Goal: Task Accomplishment & Management: Complete application form

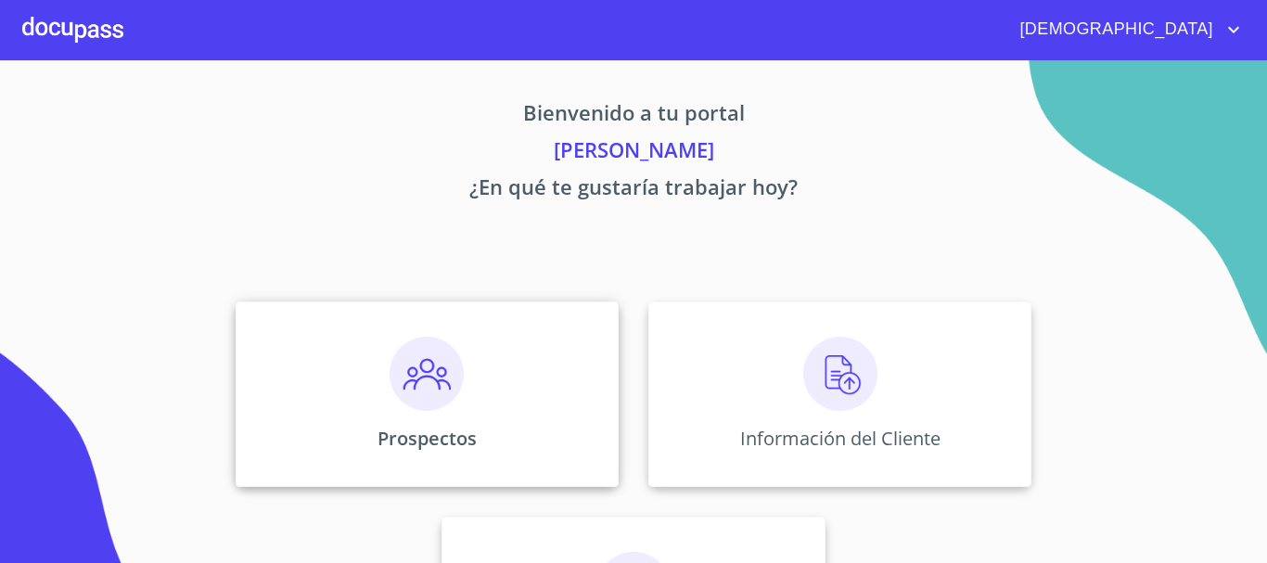
click at [395, 376] on img at bounding box center [427, 374] width 74 height 74
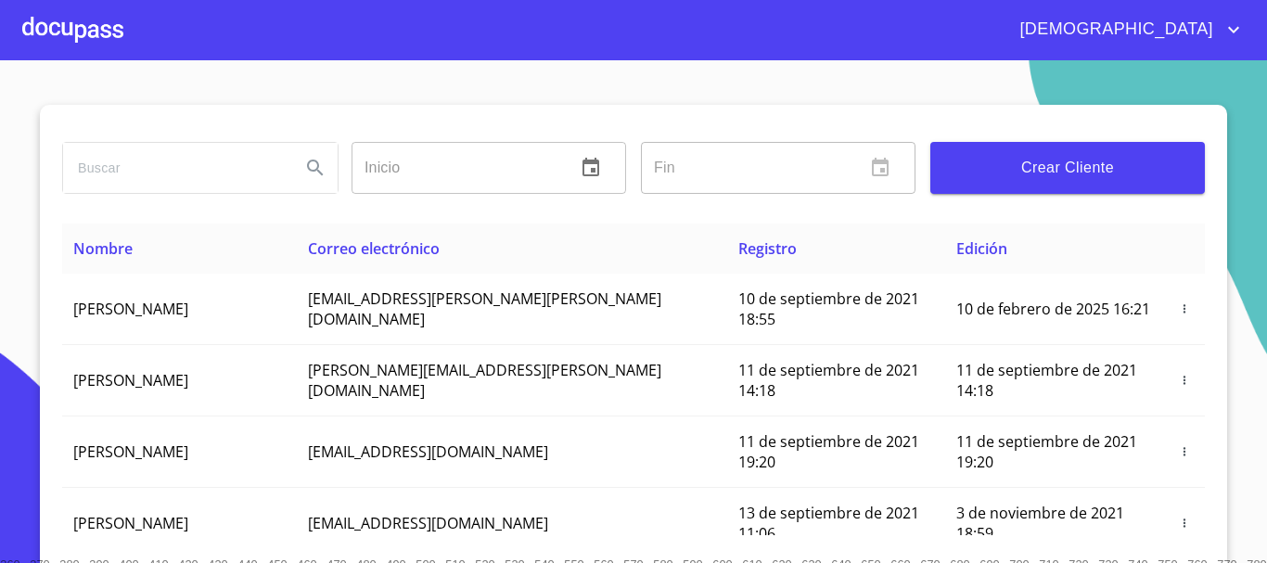
click at [202, 169] on input "search" at bounding box center [174, 168] width 223 height 50
type input "[PERSON_NAME]"
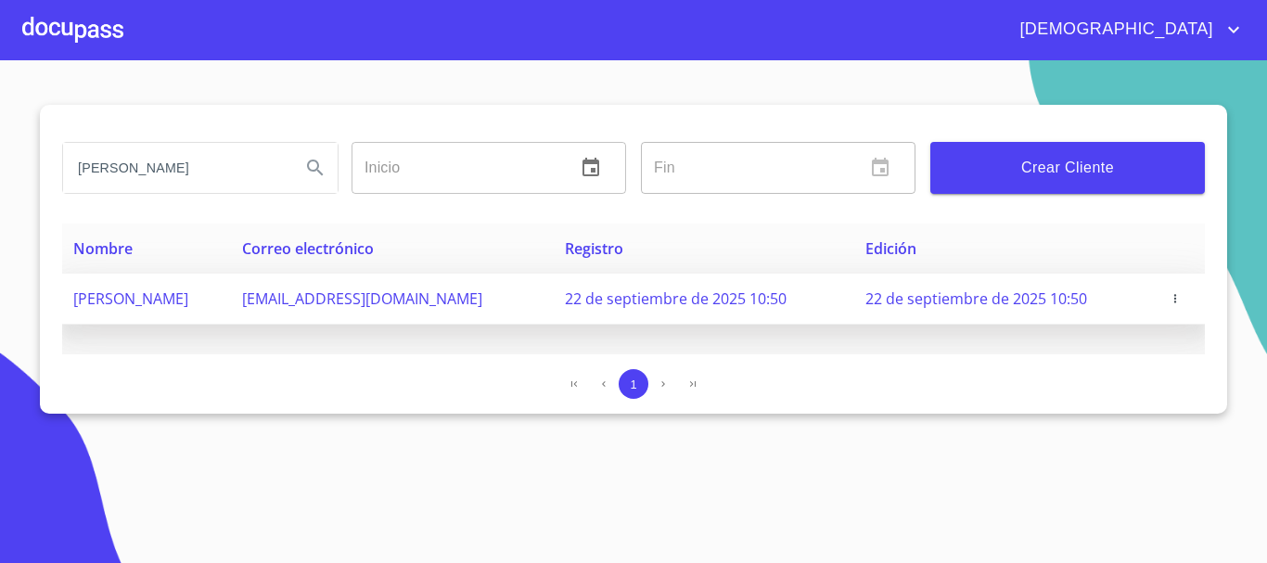
click at [1178, 302] on icon "button" at bounding box center [1175, 298] width 13 height 13
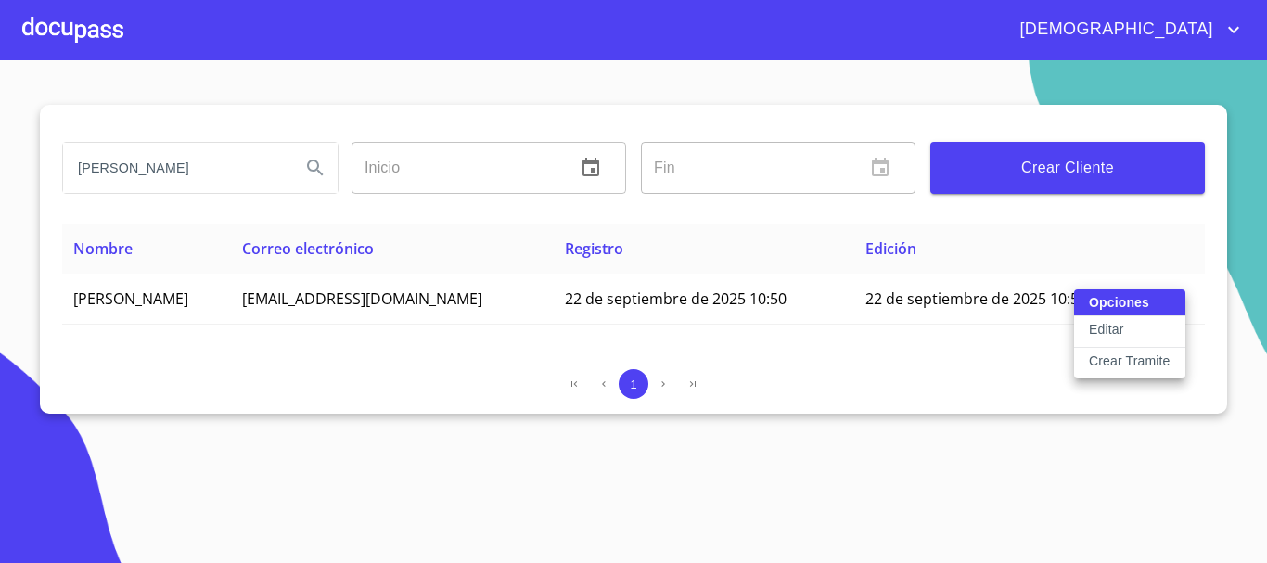
click at [1139, 324] on button "Editar" at bounding box center [1129, 332] width 111 height 32
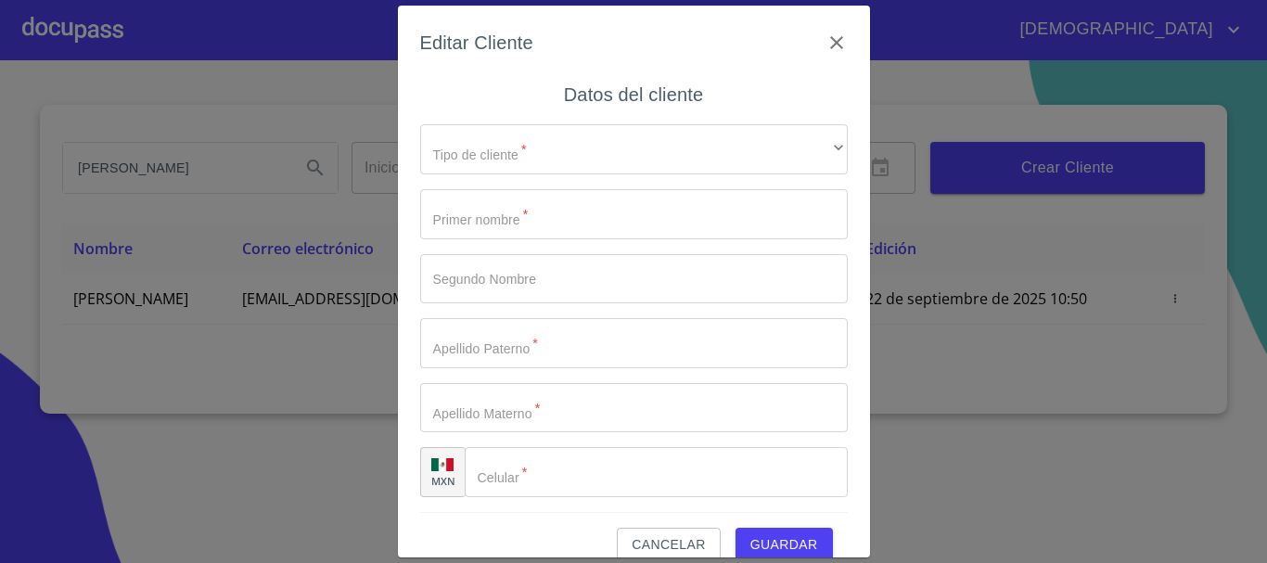
type input "ANGEL"
type input "[PERSON_NAME]"
type input "REFUGIO"
type input "[PHONE_NUMBER]"
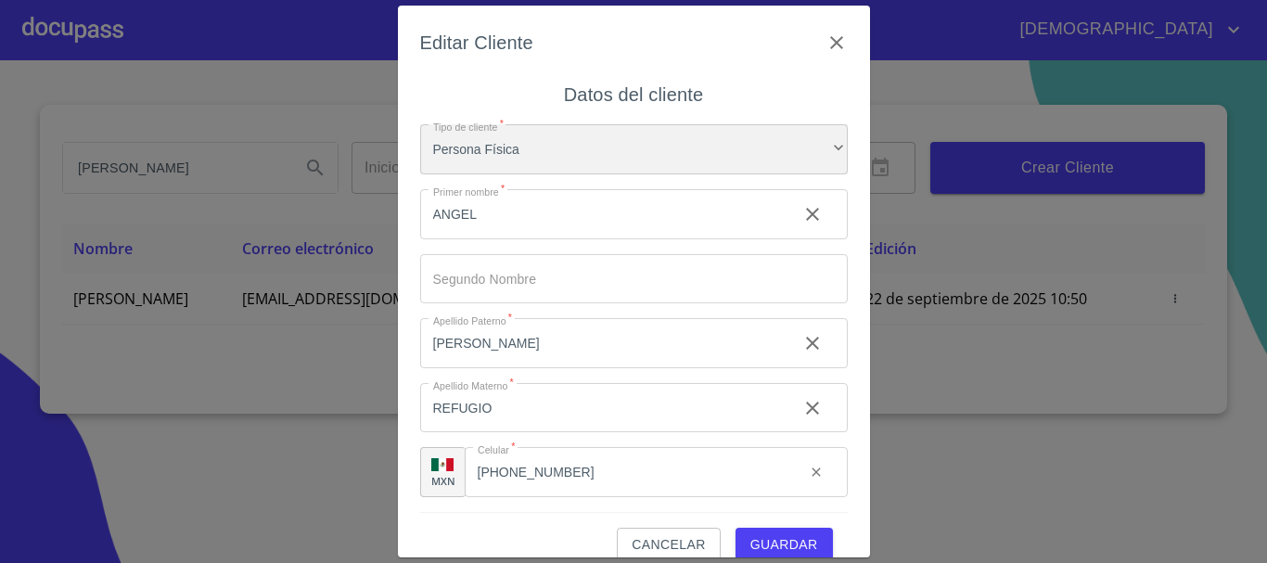
click at [661, 159] on div "Persona Física" at bounding box center [634, 149] width 428 height 50
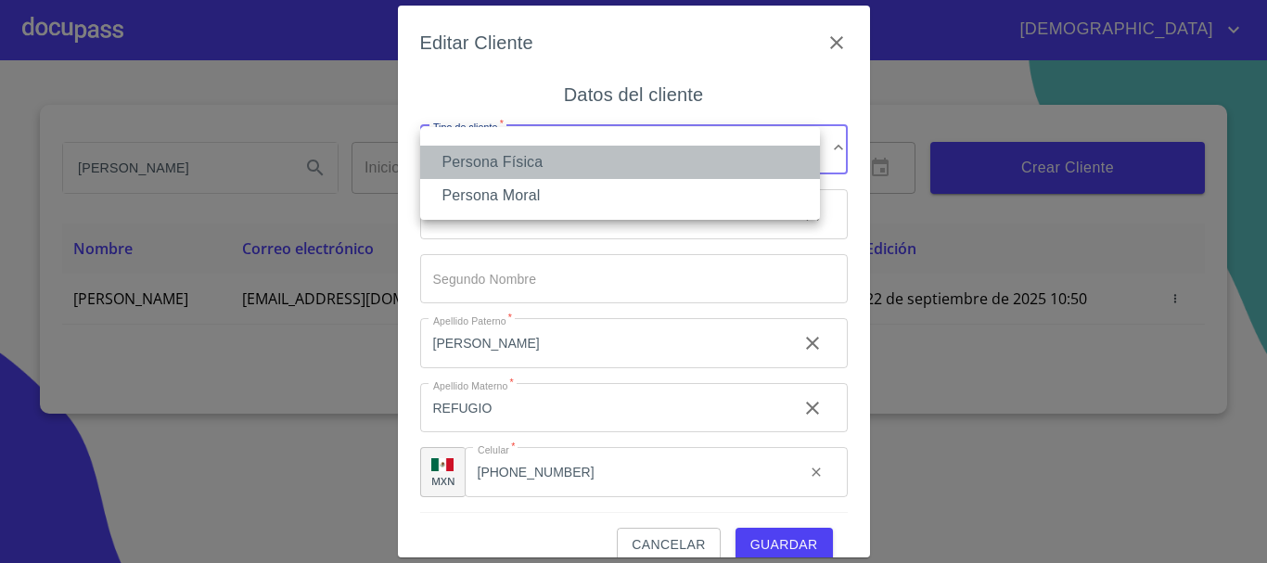
click at [661, 159] on li "Persona Física" at bounding box center [620, 162] width 400 height 33
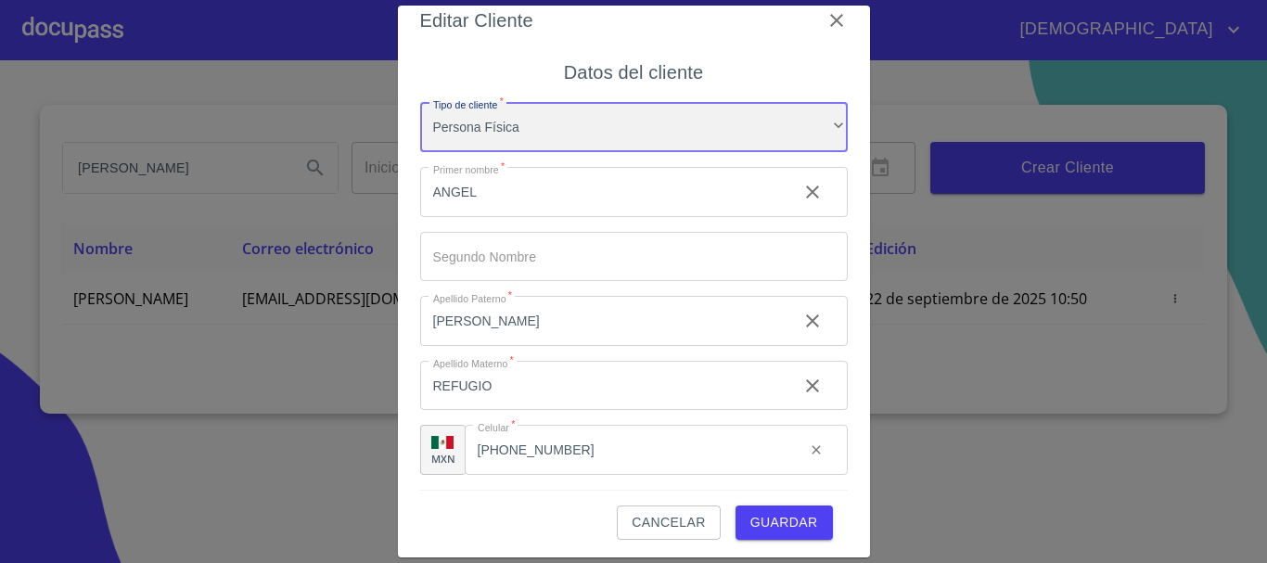
scroll to position [27, 0]
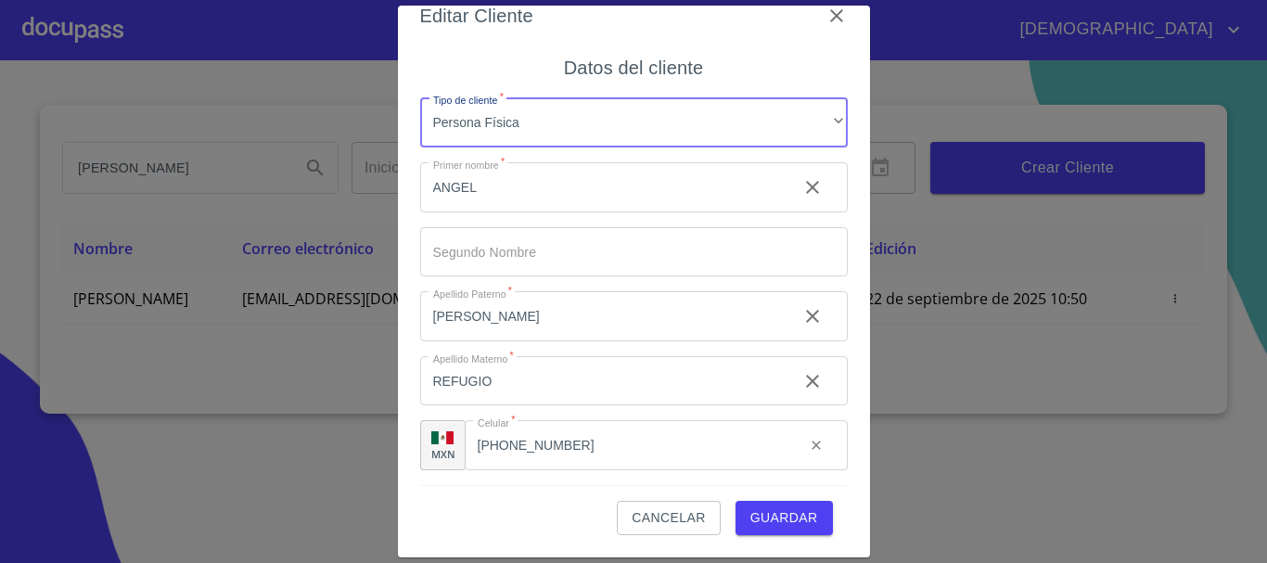
click at [788, 511] on span "Guardar" at bounding box center [784, 518] width 68 height 23
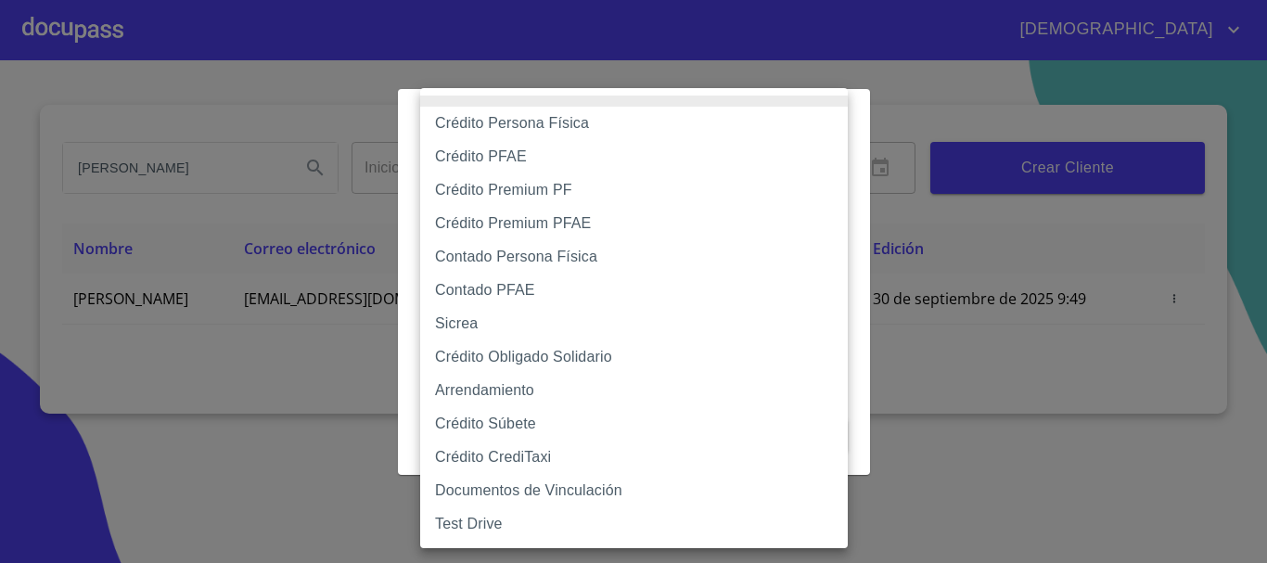
click at [498, 210] on body "[DEMOGRAPHIC_DATA][PERSON_NAME] [PERSON_NAME] Inicio ​ Fin ​ Crear Cliente Nomb…" at bounding box center [633, 281] width 1267 height 563
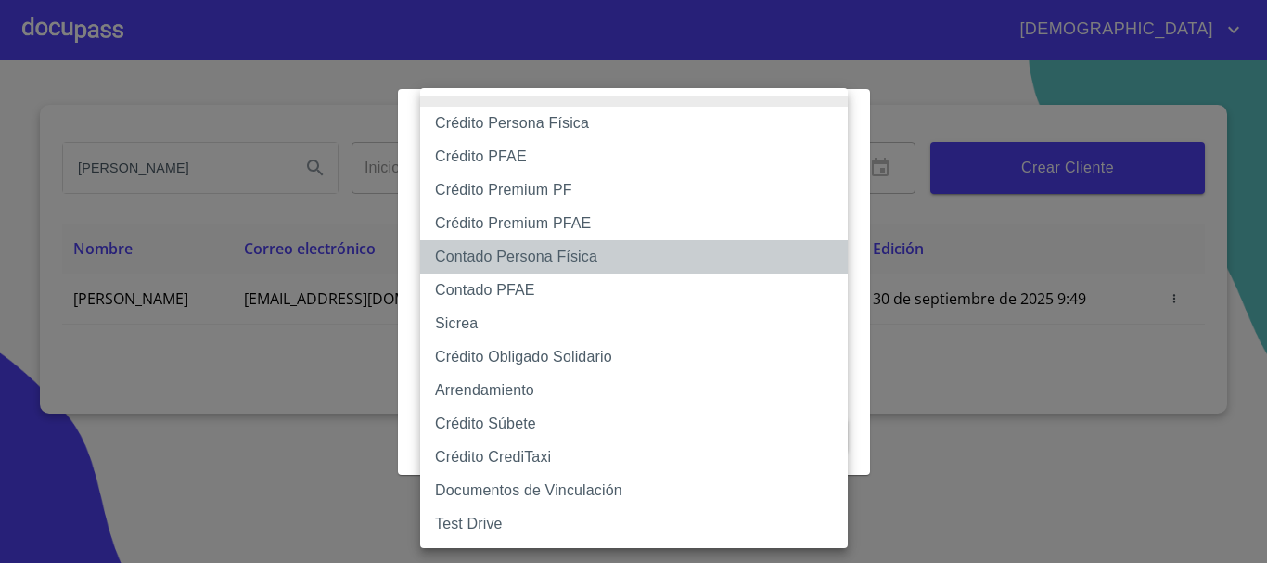
click at [632, 256] on li "Contado Persona Física" at bounding box center [634, 256] width 428 height 33
type input "60bf975b0d9865ccc2471536"
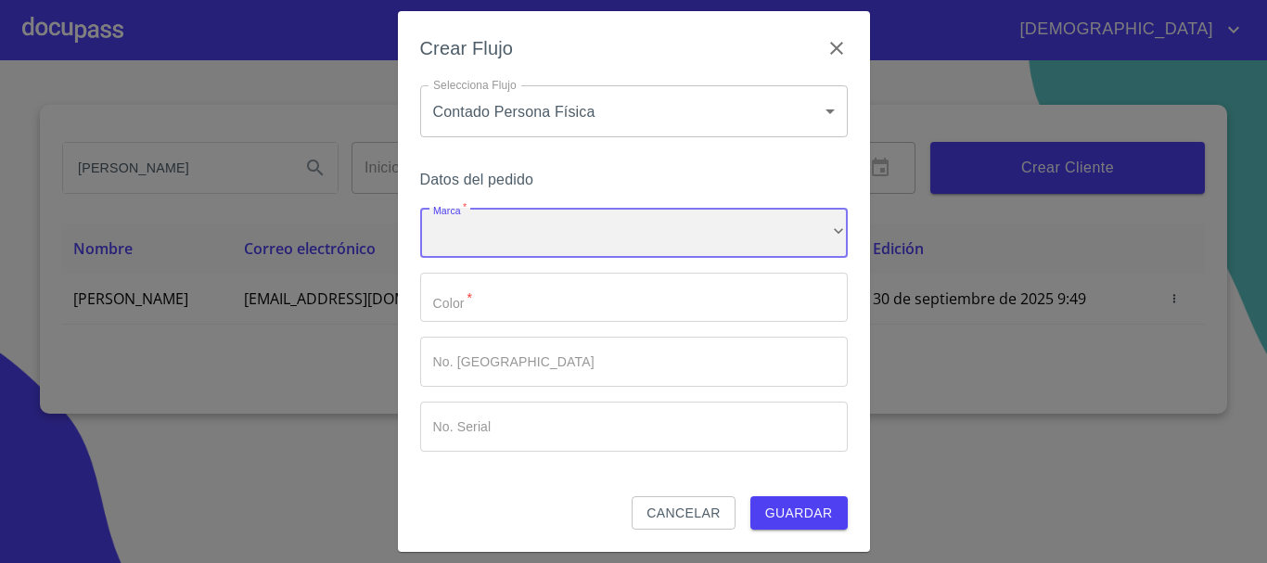
click at [584, 233] on div "​" at bounding box center [634, 233] width 428 height 50
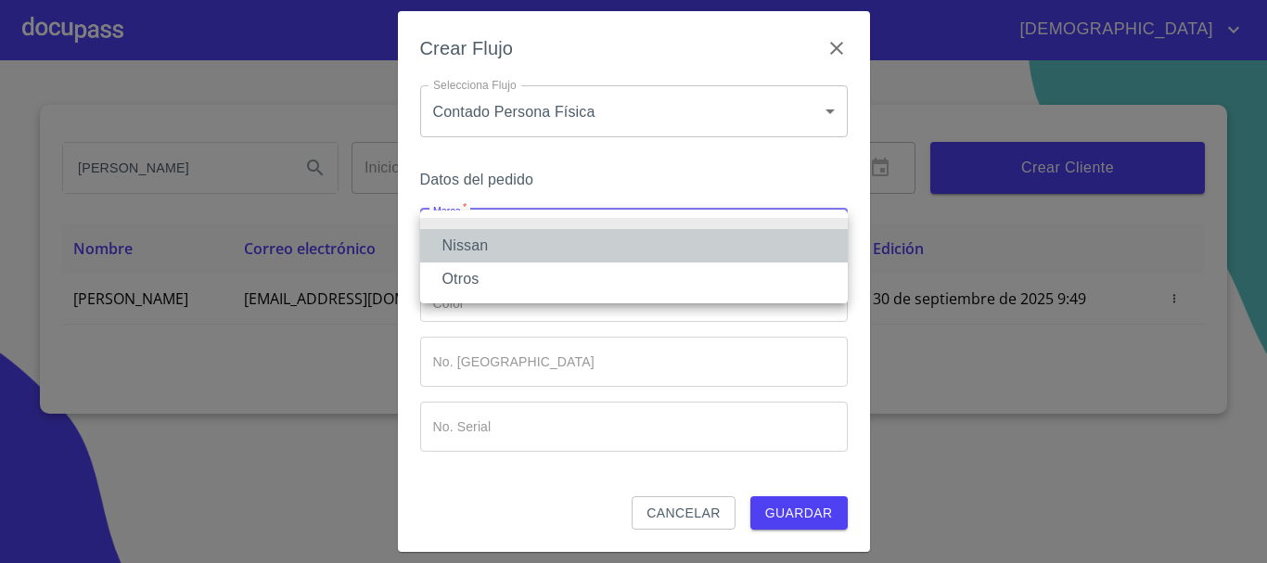
click at [514, 254] on li "Nissan" at bounding box center [634, 245] width 428 height 33
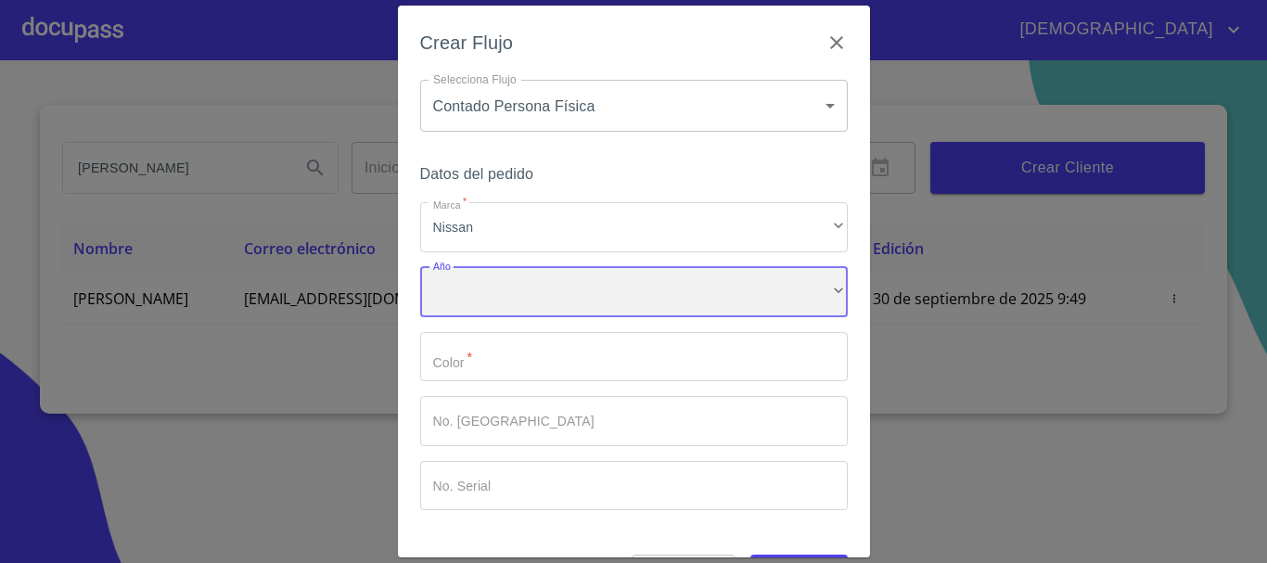
click at [508, 281] on div "​" at bounding box center [634, 292] width 428 height 50
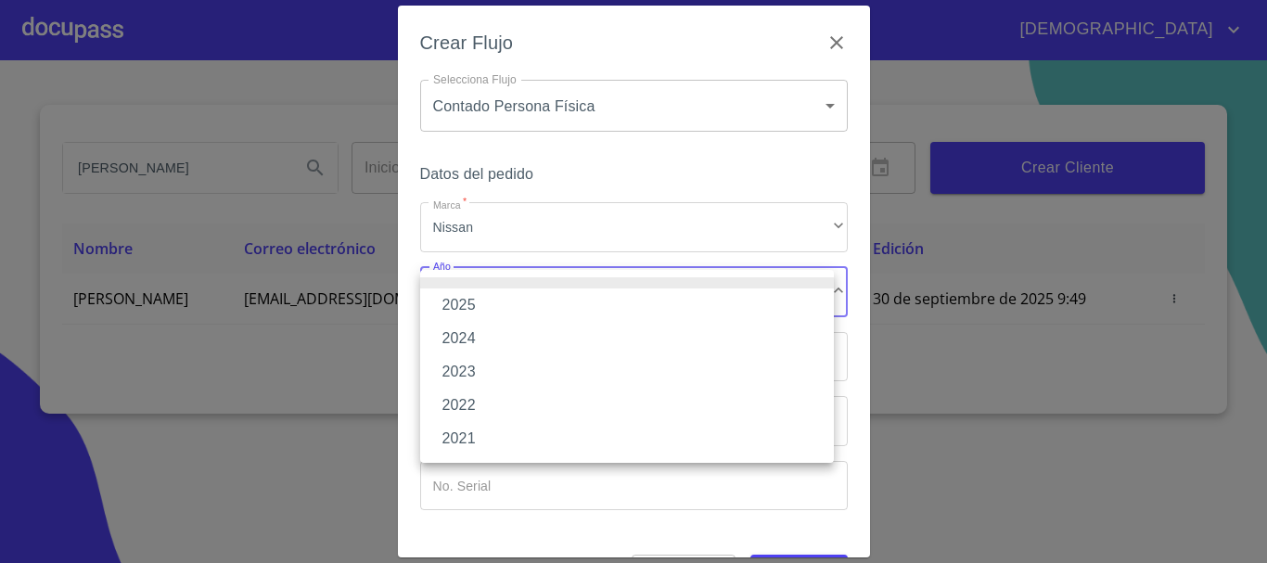
click at [502, 309] on li "2025" at bounding box center [627, 305] width 414 height 33
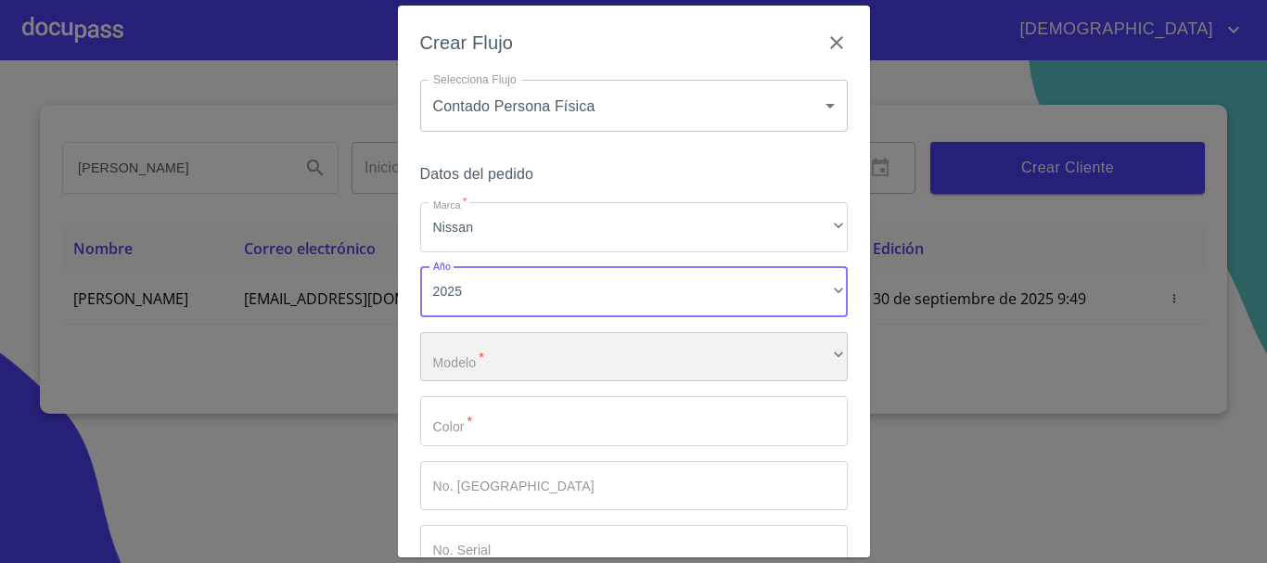
click at [507, 359] on div "​" at bounding box center [634, 357] width 428 height 50
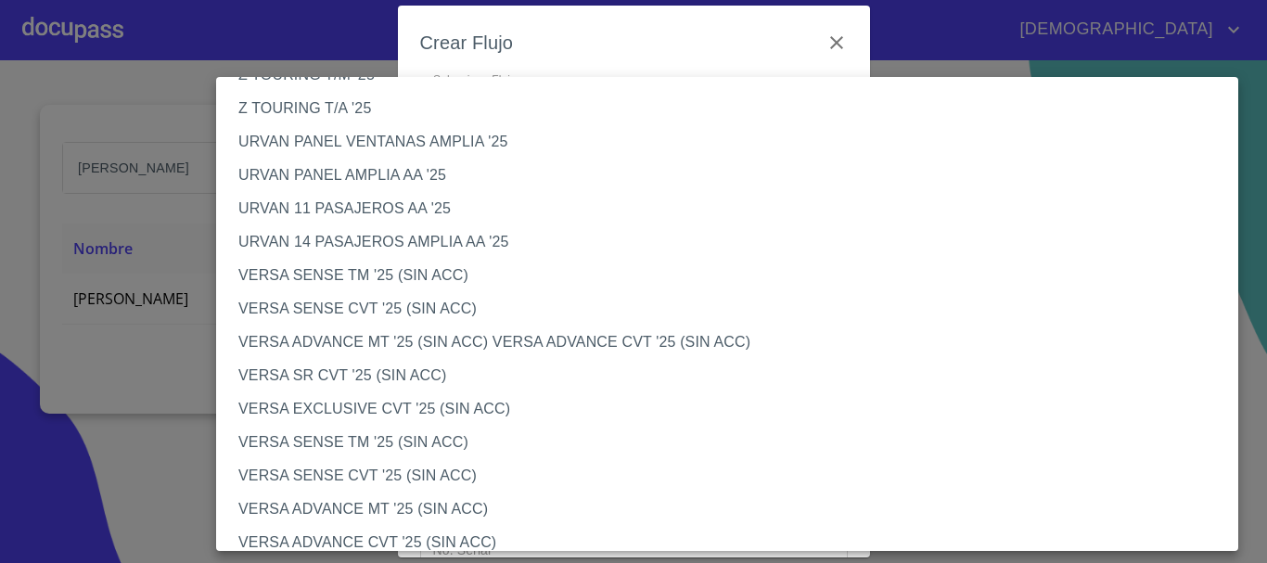
scroll to position [557, 0]
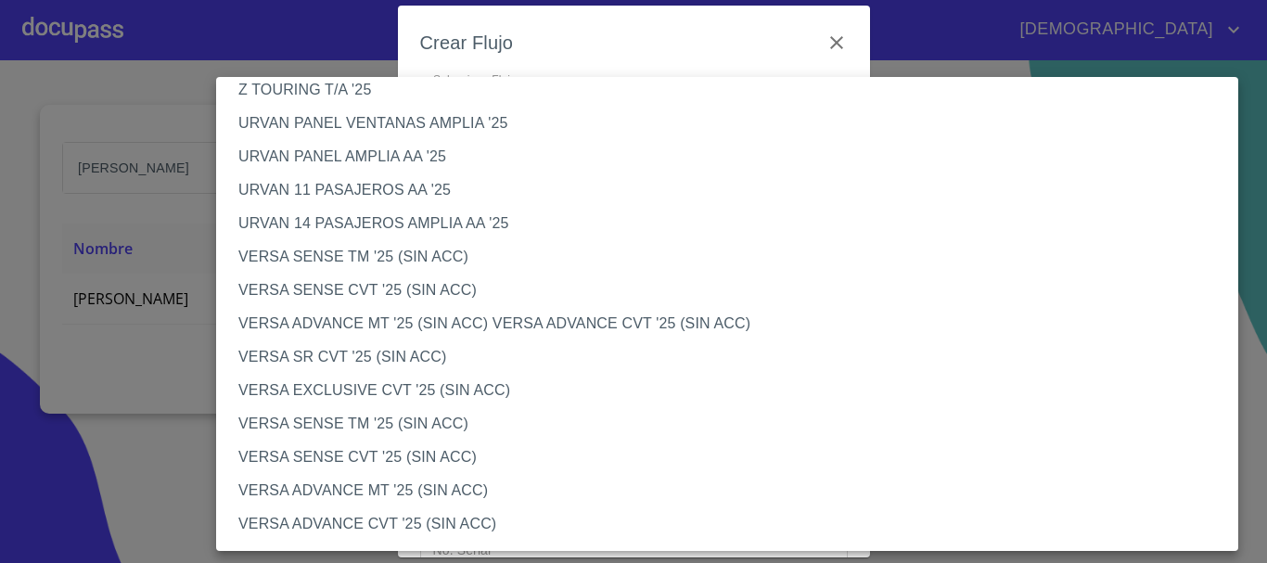
click at [452, 329] on li "VERSA ADVANCE MT '25 (SIN ACC) VERSA ADVANCE CVT '25 (SIN ACC)" at bounding box center [734, 323] width 1036 height 33
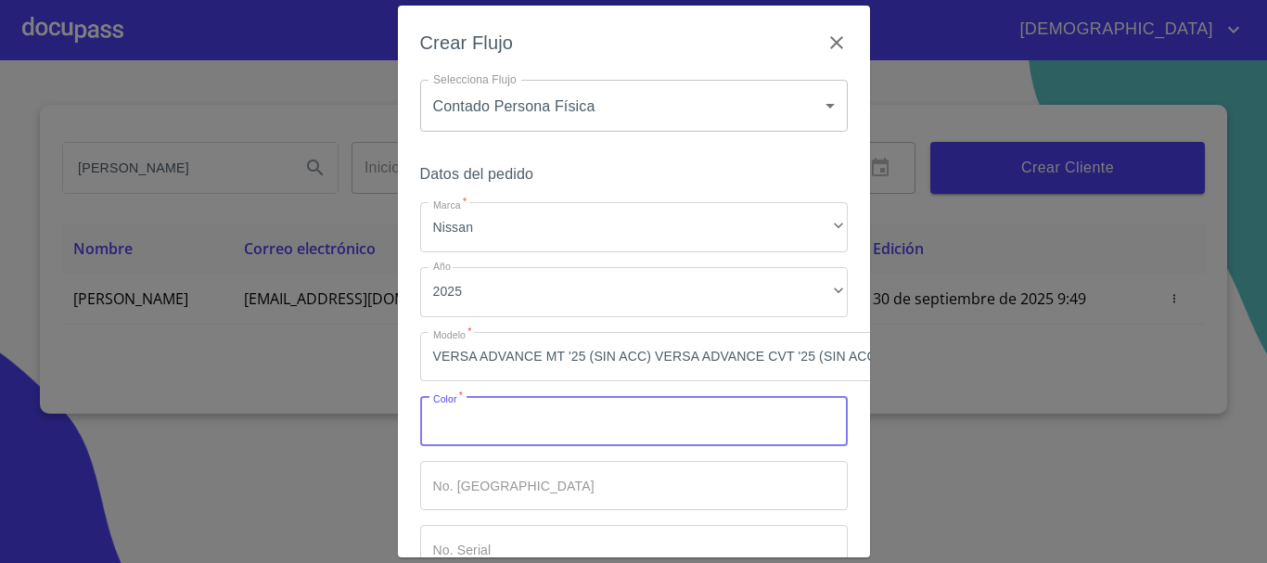
click at [500, 413] on input "Marca   *" at bounding box center [634, 421] width 428 height 50
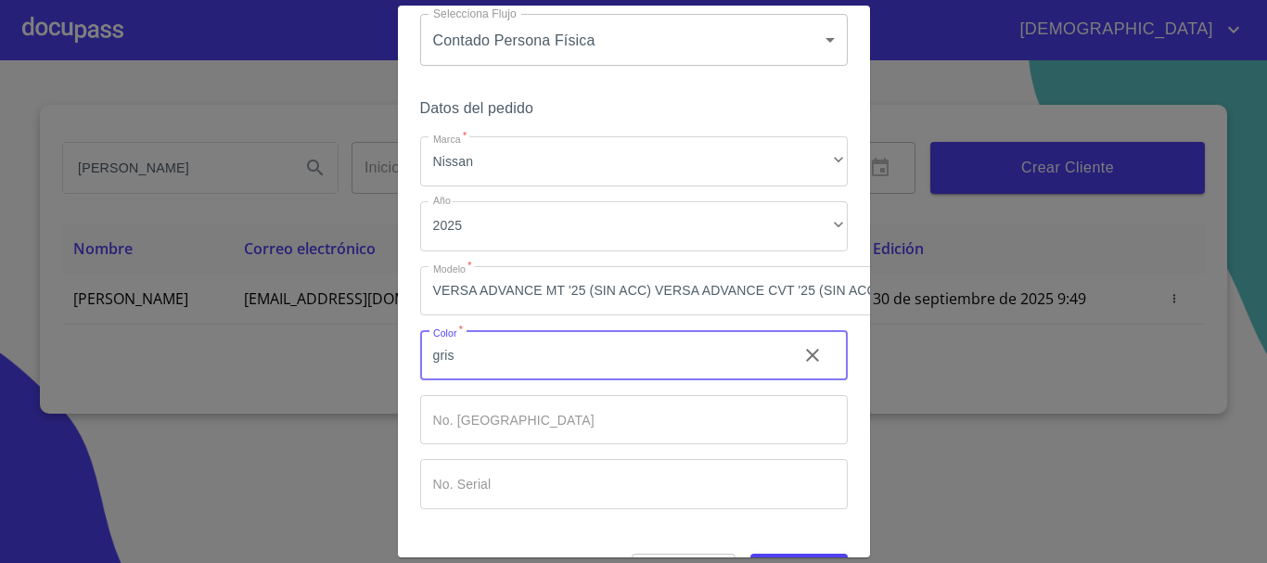
scroll to position [133, 0]
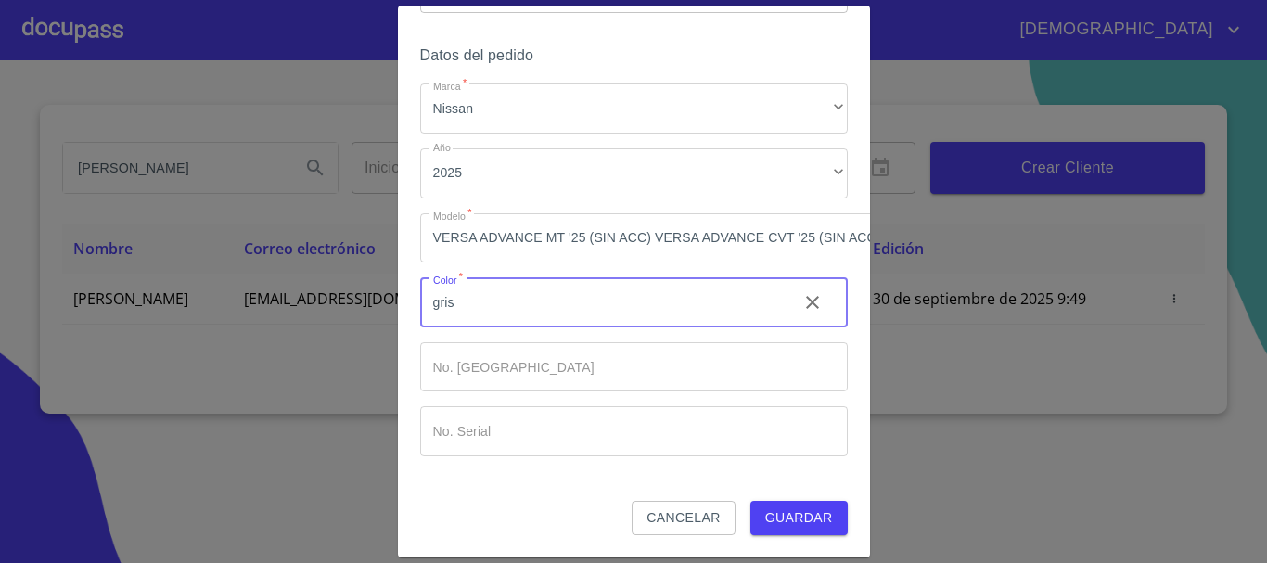
type input "gris"
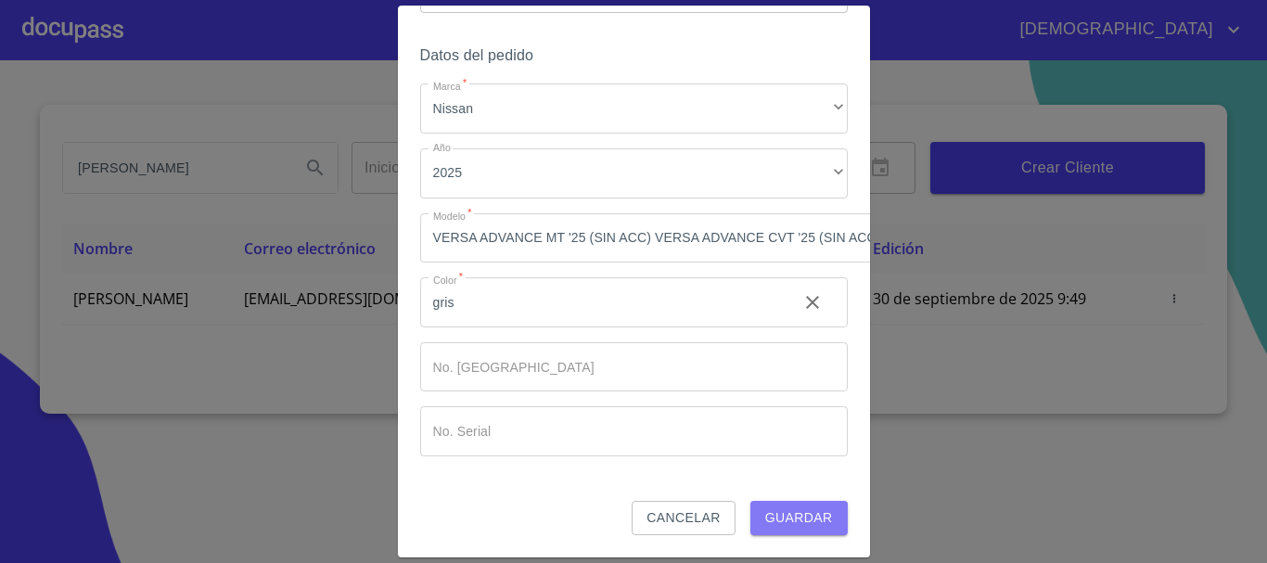
click at [800, 507] on span "Guardar" at bounding box center [799, 518] width 68 height 23
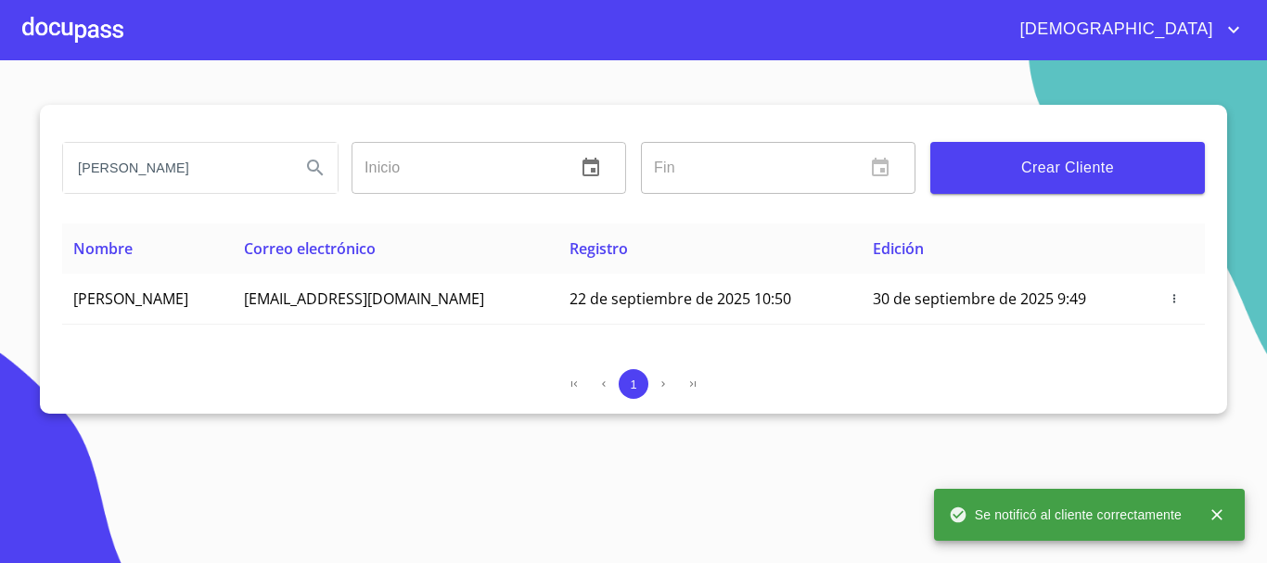
click at [76, 27] on div at bounding box center [72, 29] width 101 height 59
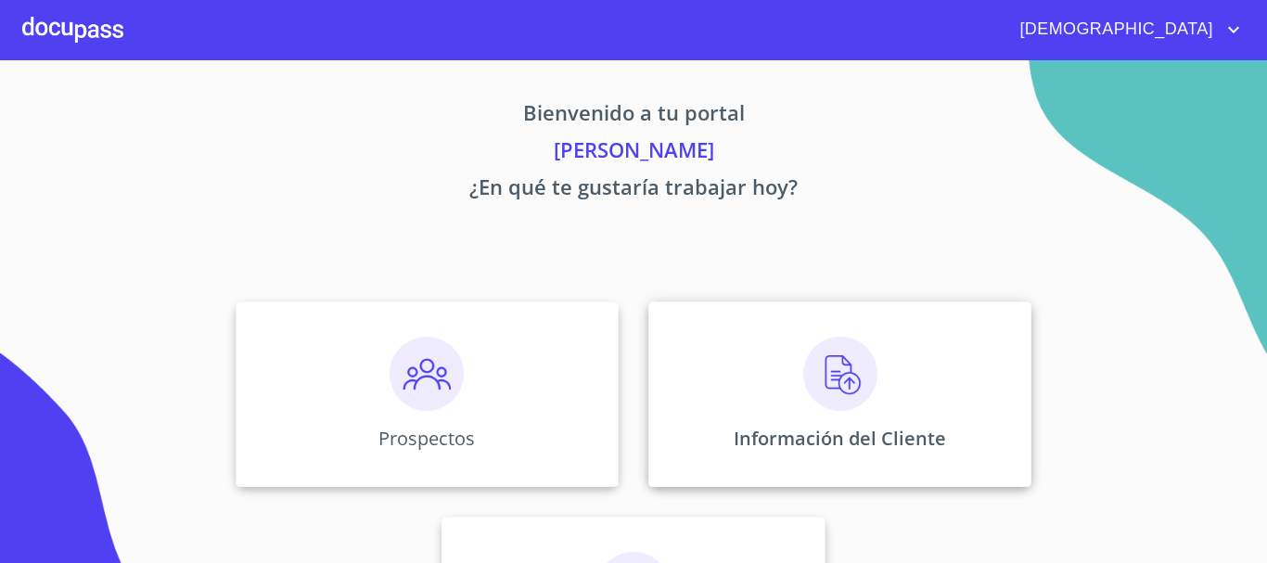
click at [852, 398] on img at bounding box center [840, 374] width 74 height 74
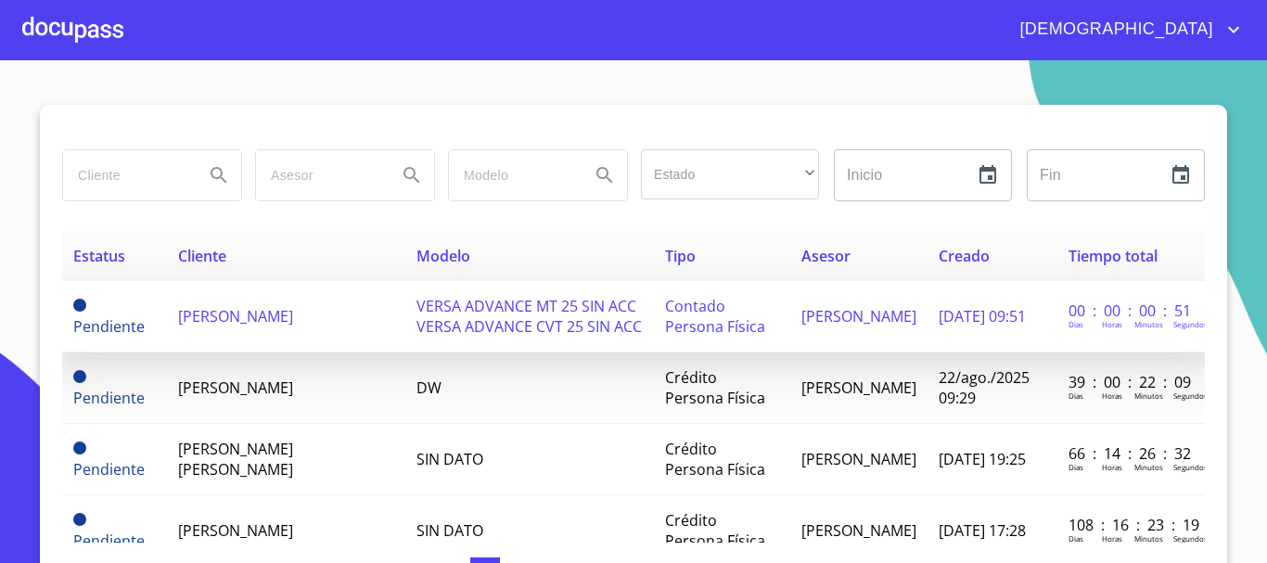
click at [460, 316] on span "VERSA ADVANCE MT 25 SIN ACC VERSA ADVANCE CVT 25 SIN ACC" at bounding box center [529, 316] width 225 height 41
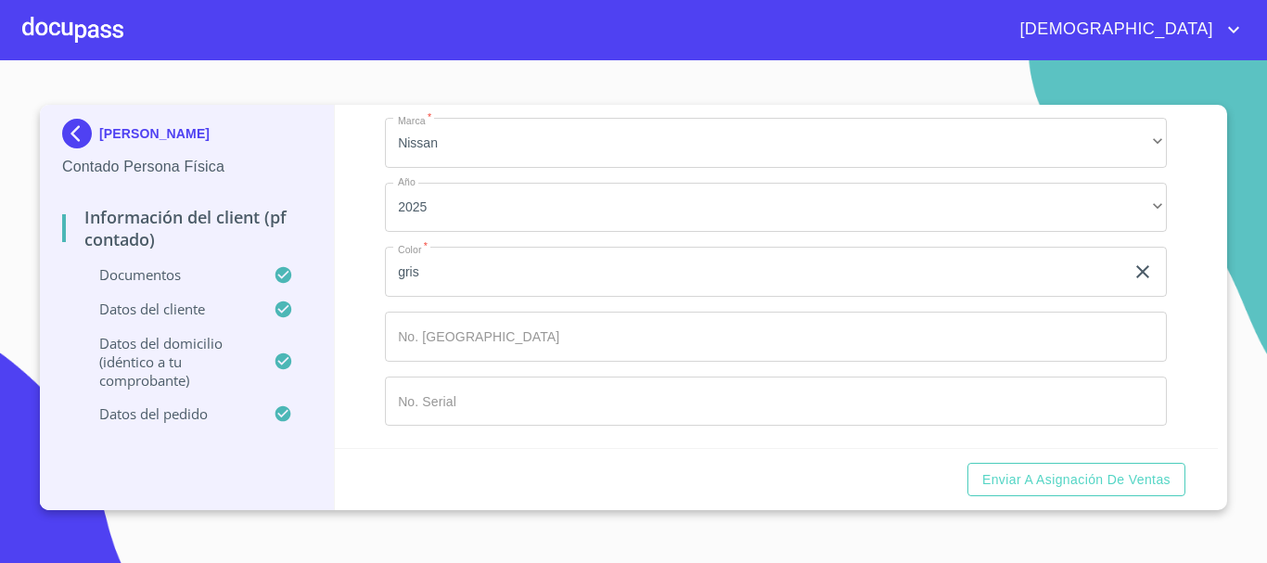
scroll to position [5005, 0]
click at [1112, 482] on span "Enviar a Asignación de Ventas" at bounding box center [1076, 479] width 188 height 23
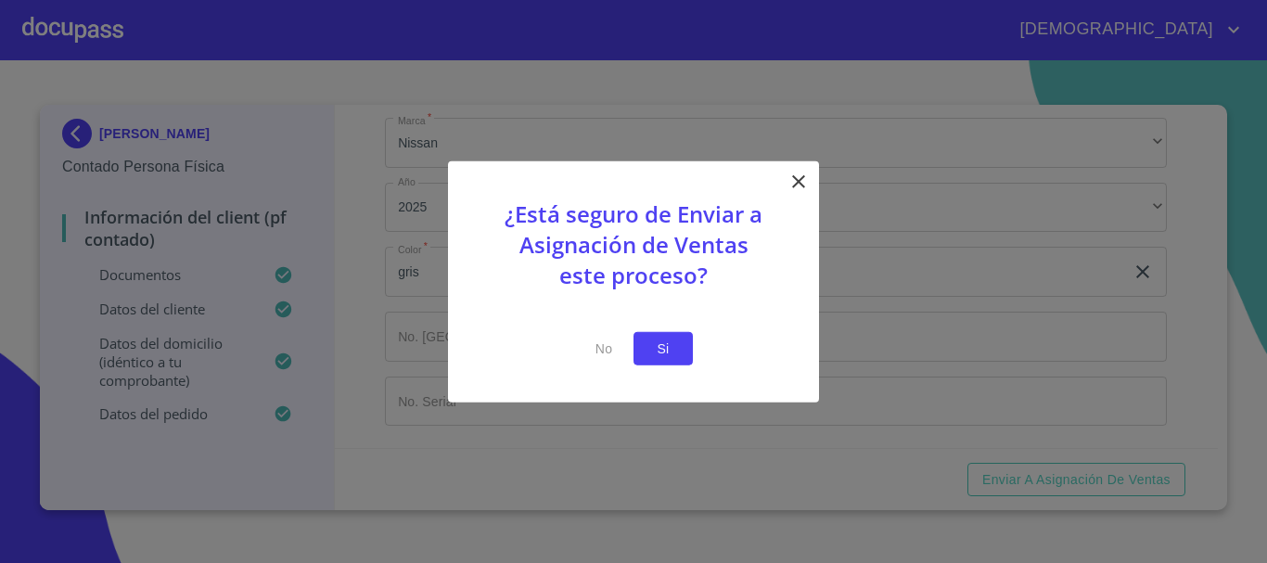
click at [663, 351] on span "Si" at bounding box center [663, 348] width 30 height 23
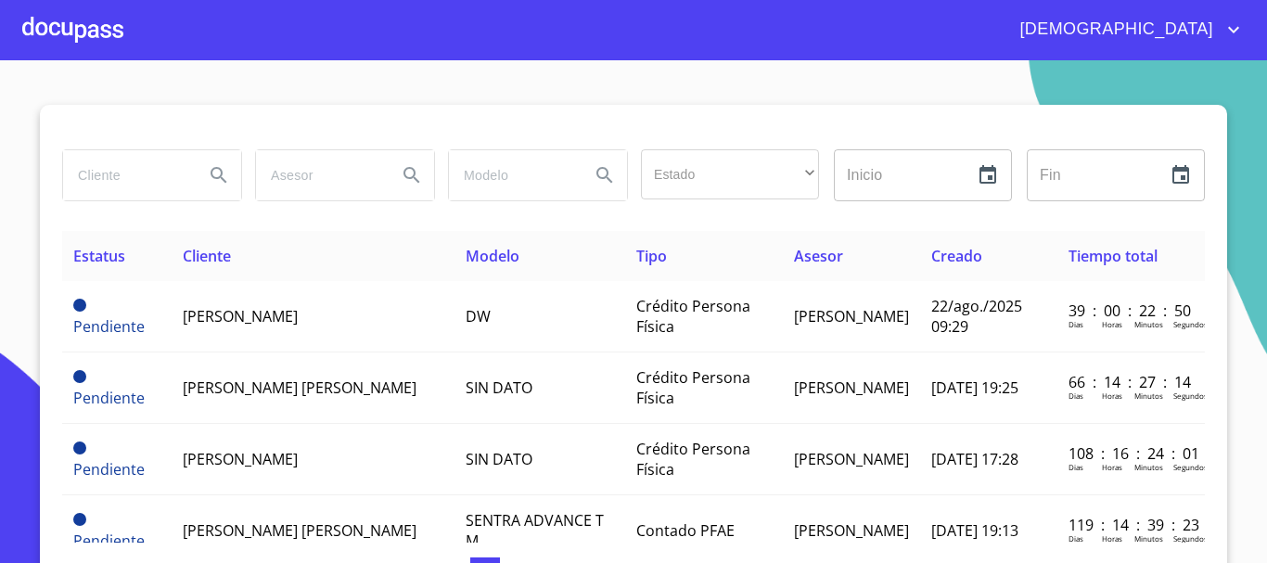
click at [107, 178] on input "search" at bounding box center [126, 175] width 126 height 50
type input "ange"
click at [120, 29] on div at bounding box center [72, 29] width 101 height 59
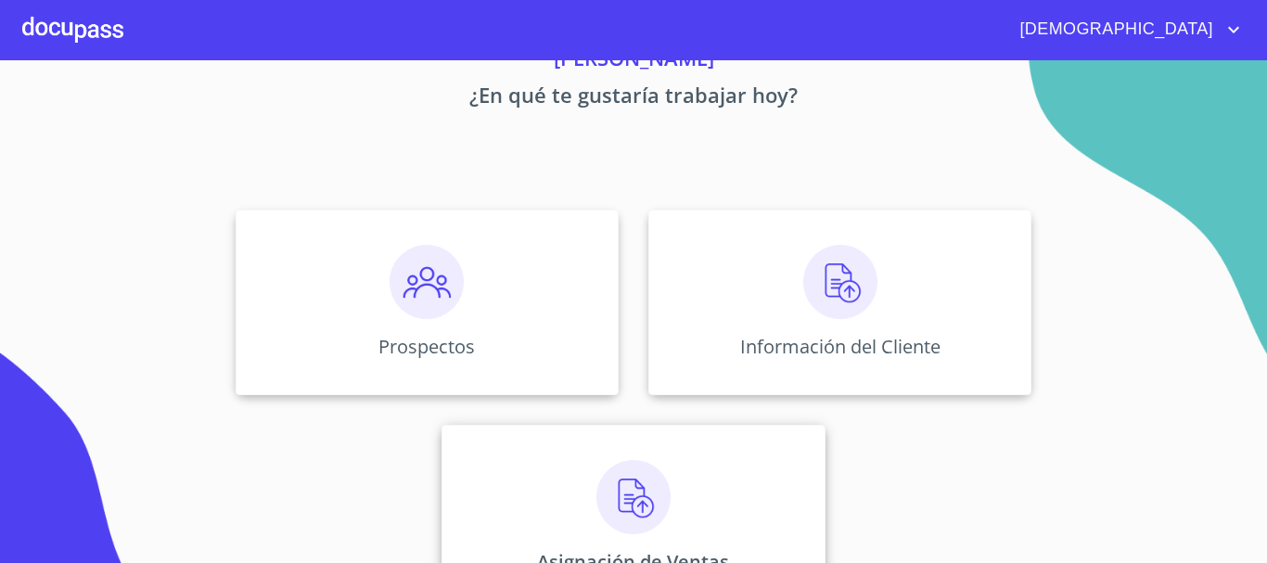
scroll to position [154, 0]
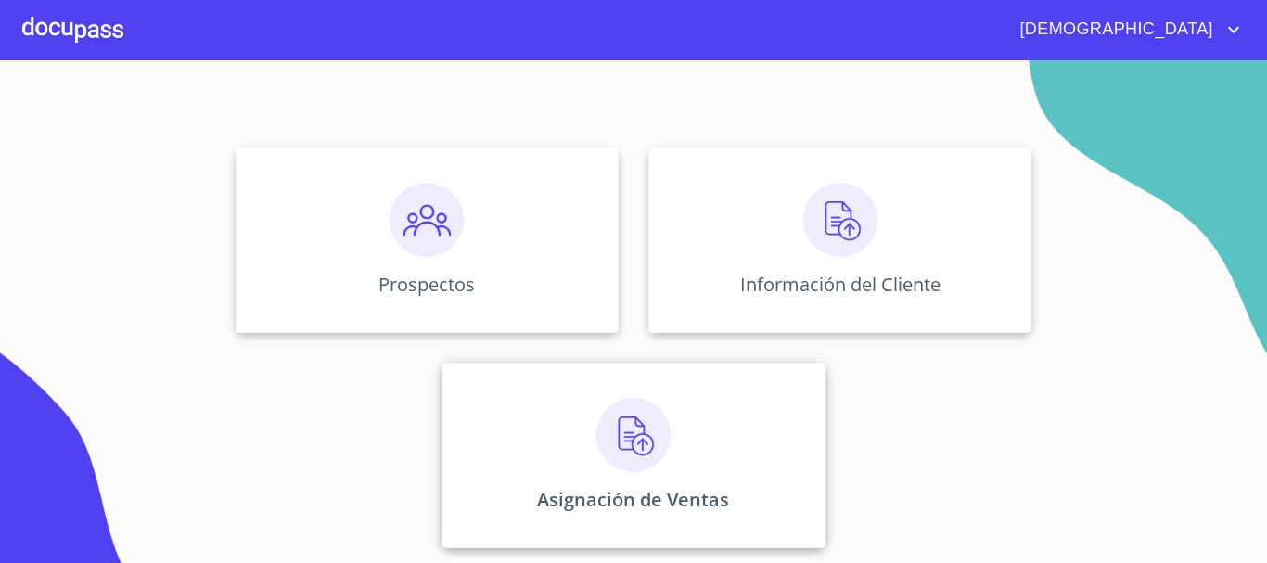
click at [621, 441] on img at bounding box center [633, 435] width 74 height 74
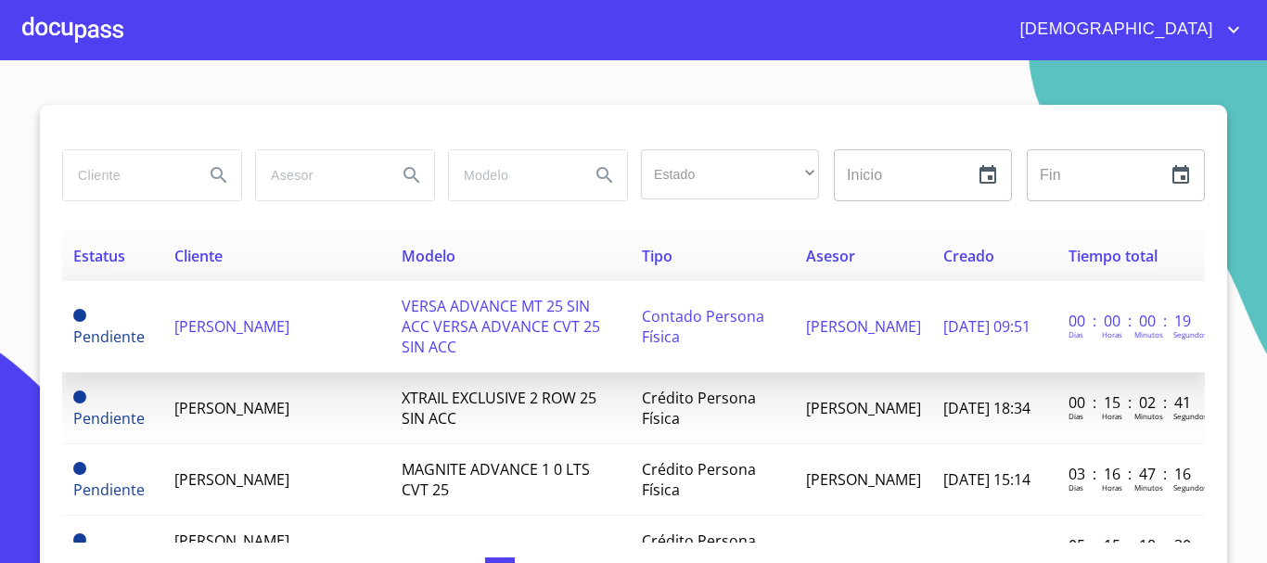
click at [391, 319] on td "VERSA ADVANCE MT 25 SIN ACC VERSA ADVANCE CVT 25 SIN ACC" at bounding box center [511, 327] width 240 height 92
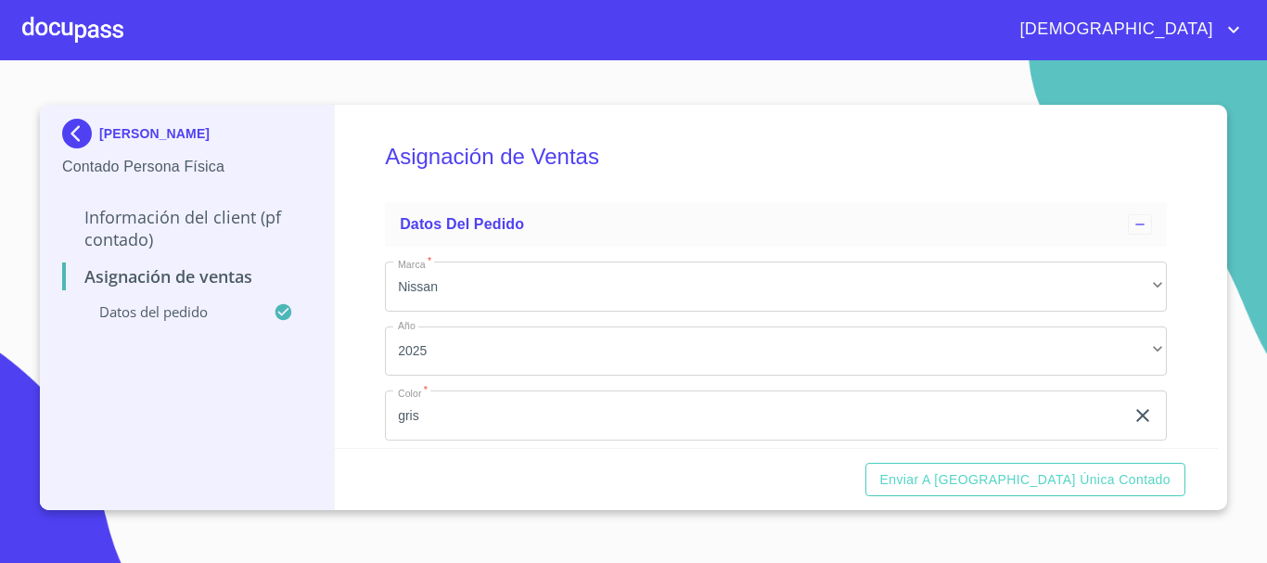
click at [103, 26] on div at bounding box center [72, 29] width 101 height 59
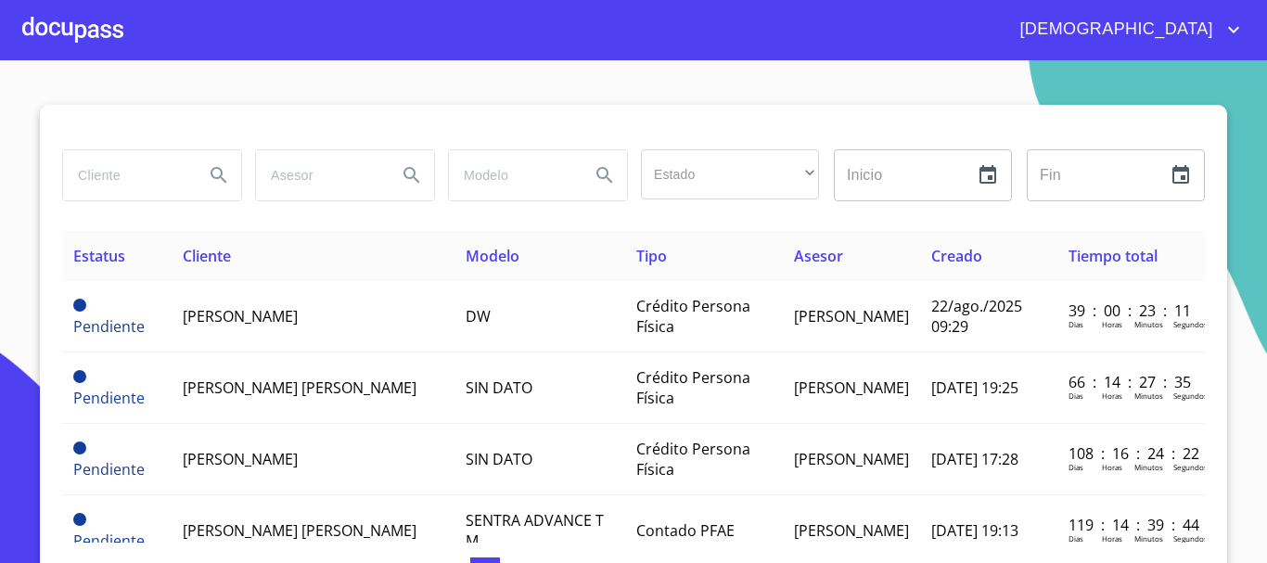
click at [160, 170] on input "search" at bounding box center [126, 175] width 126 height 50
type input "[PERSON_NAME]"
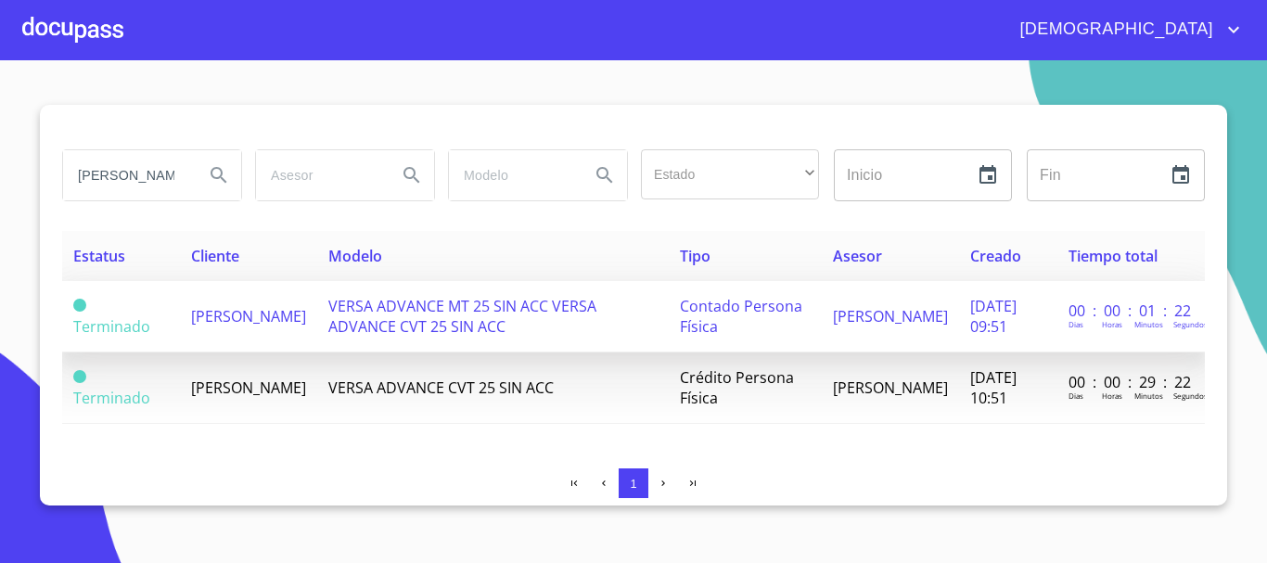
click at [682, 327] on span "Contado Persona Física" at bounding box center [741, 316] width 122 height 41
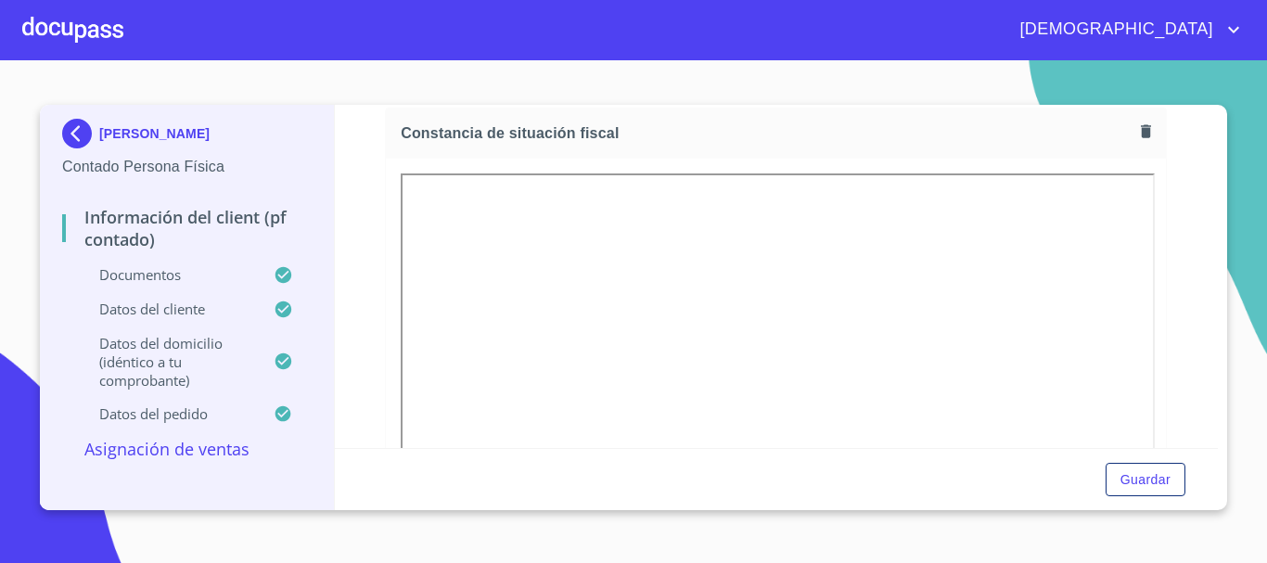
scroll to position [2505, 0]
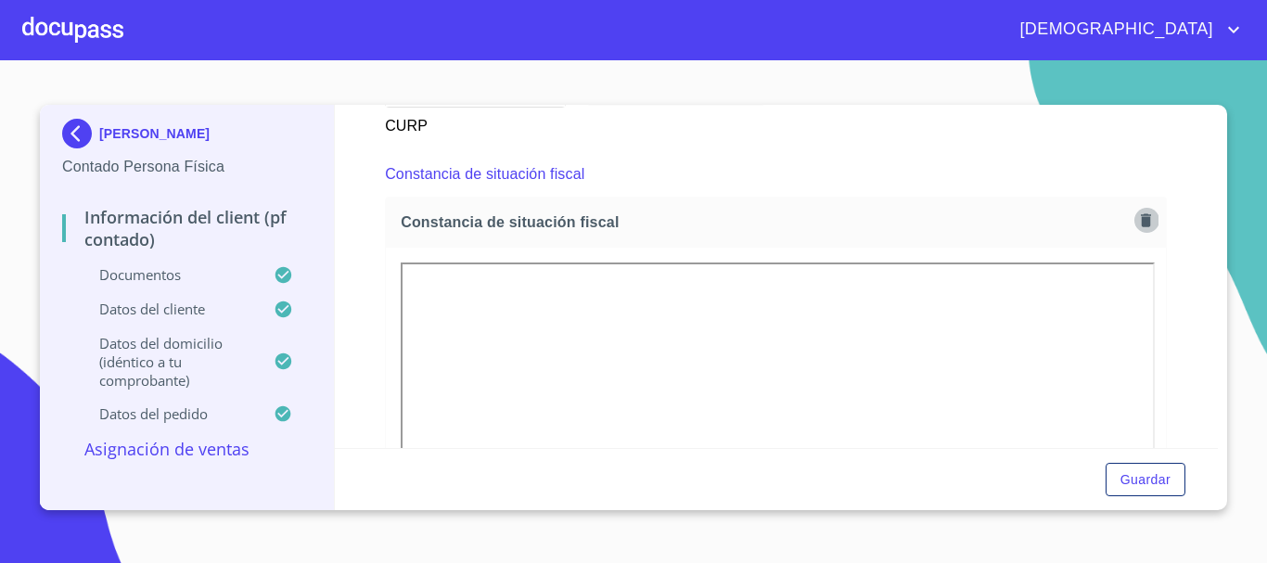
click at [1137, 229] on icon "button" at bounding box center [1146, 221] width 18 height 18
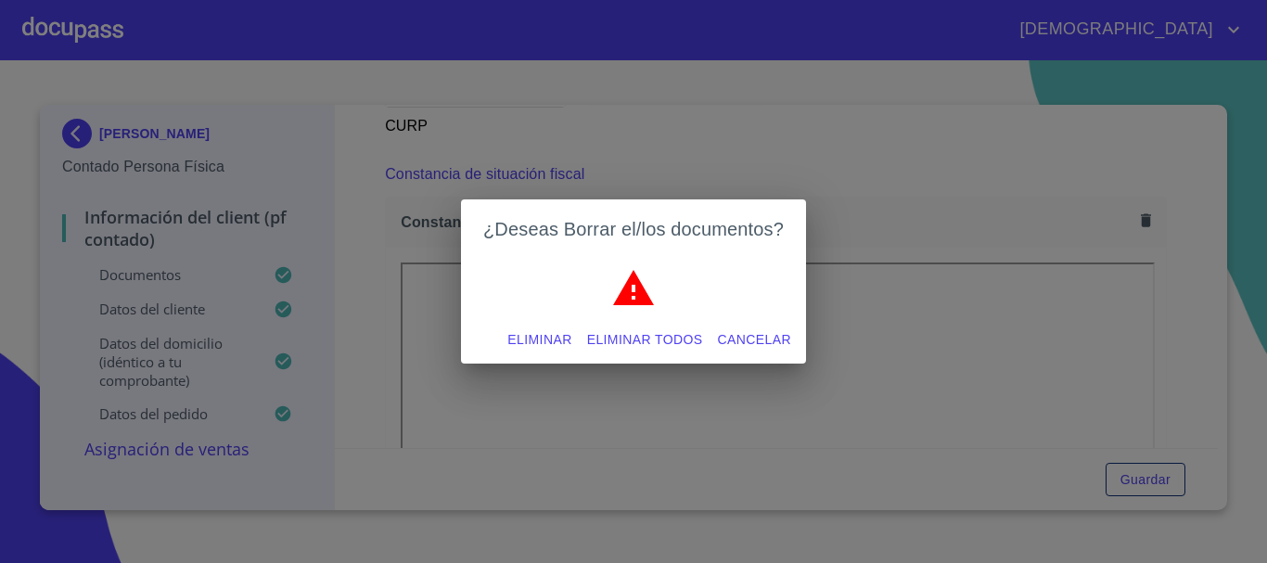
click at [536, 331] on span "Eliminar" at bounding box center [539, 339] width 64 height 23
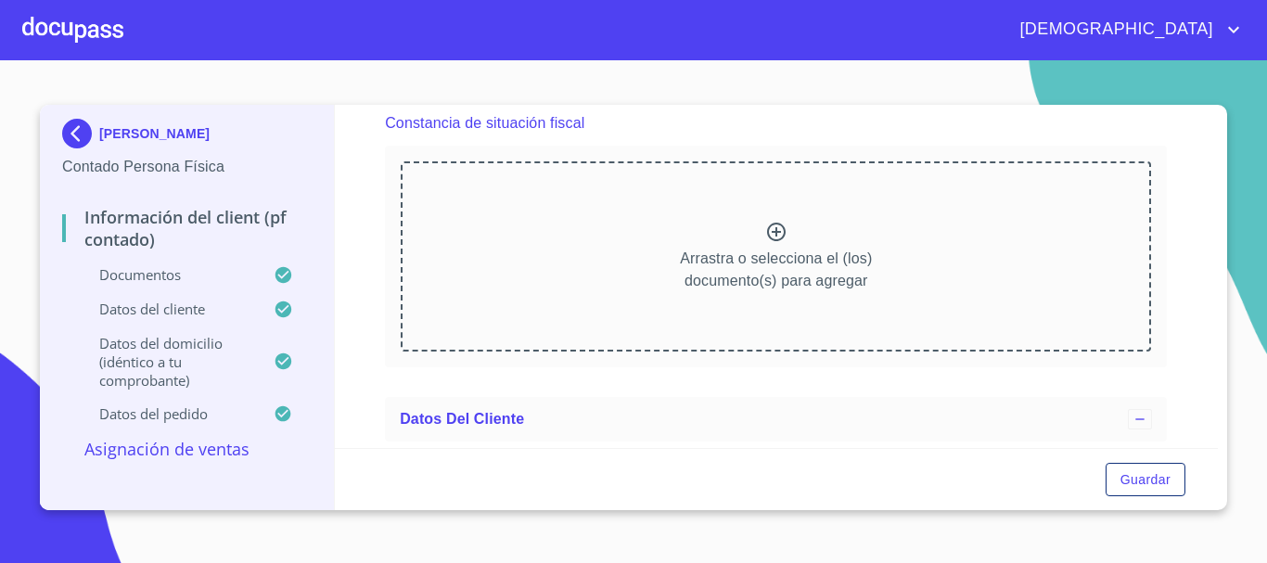
scroll to position [2597, 0]
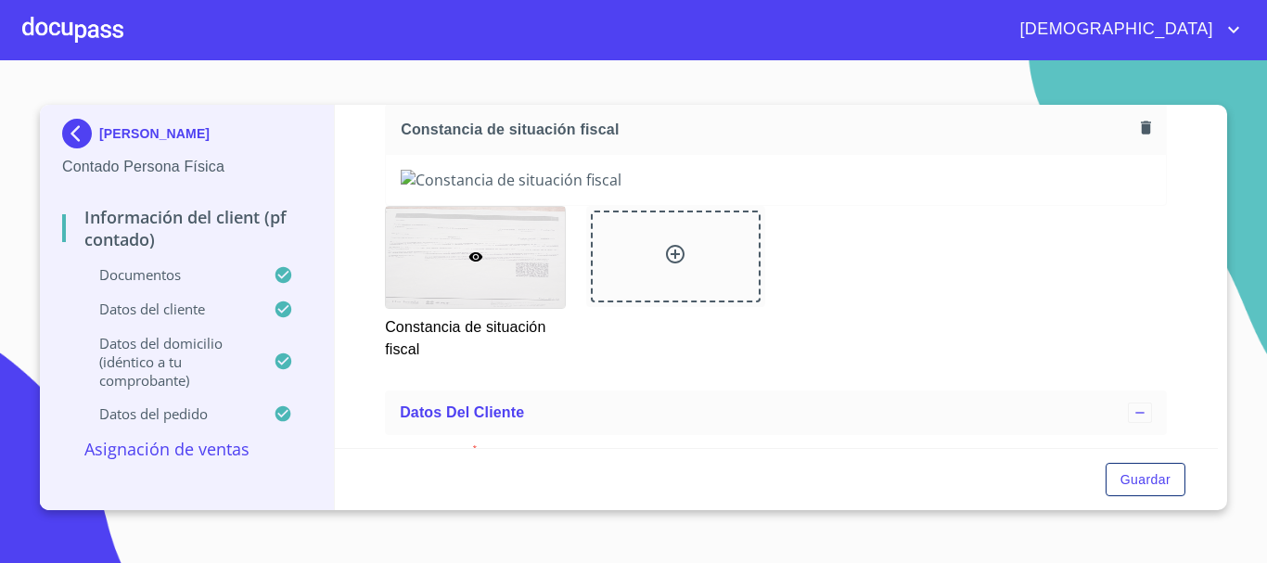
click at [1244, 230] on section "[PERSON_NAME] [PERSON_NAME] Persona Física Información del Client (PF contado) …" at bounding box center [633, 311] width 1267 height 503
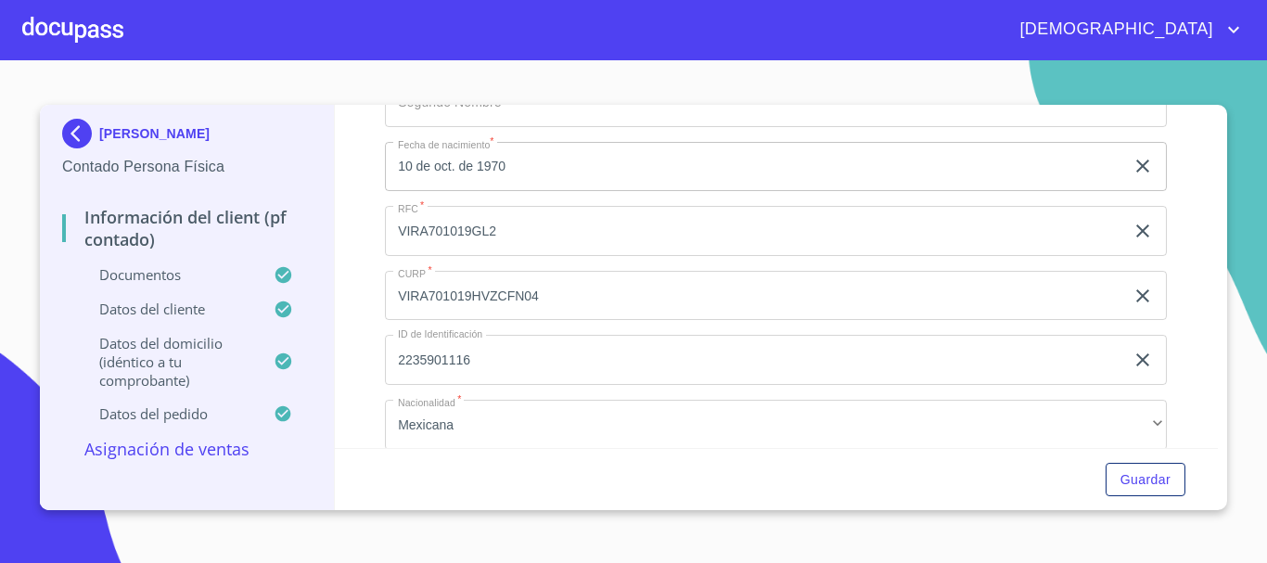
scroll to position [3154, 0]
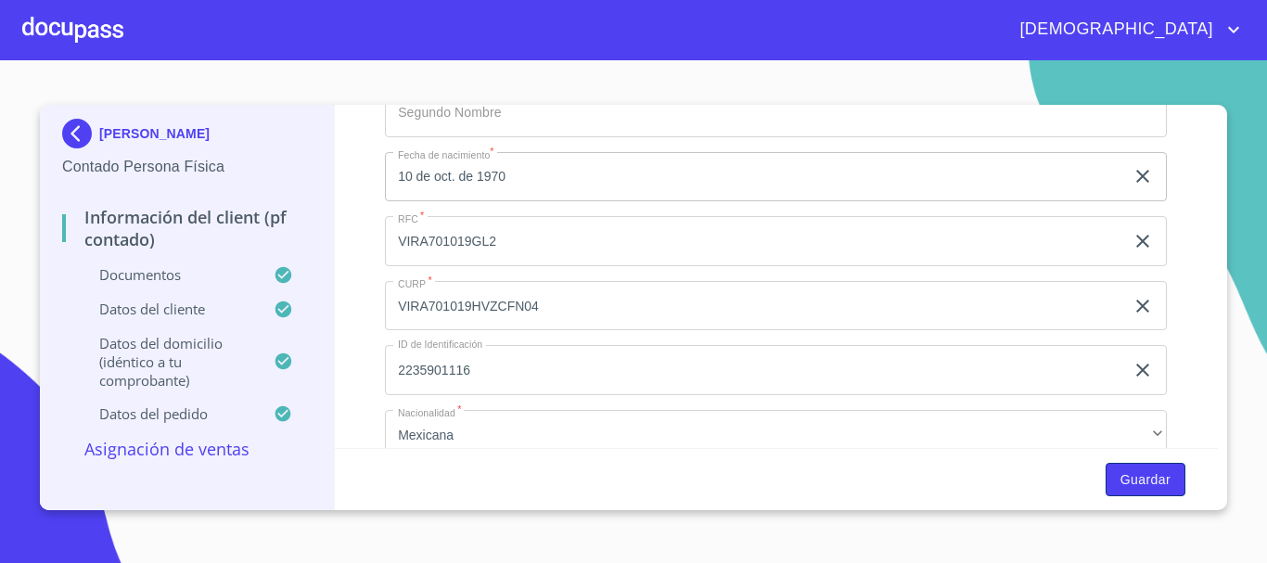
click at [1136, 477] on span "Guardar" at bounding box center [1146, 479] width 50 height 23
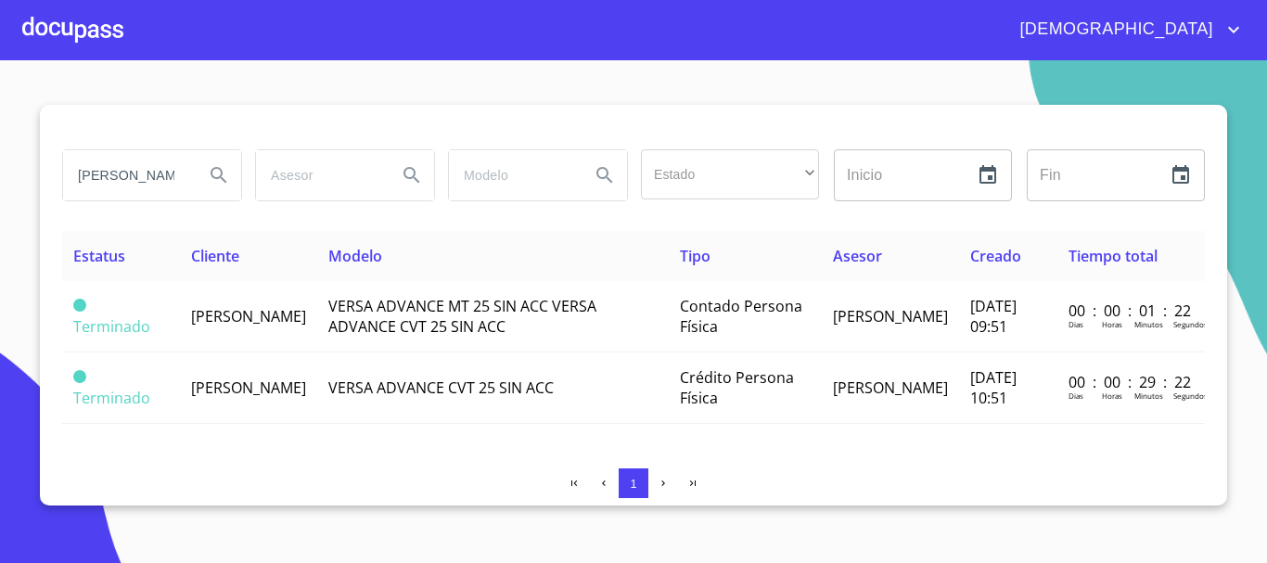
click at [79, 25] on div at bounding box center [72, 29] width 101 height 59
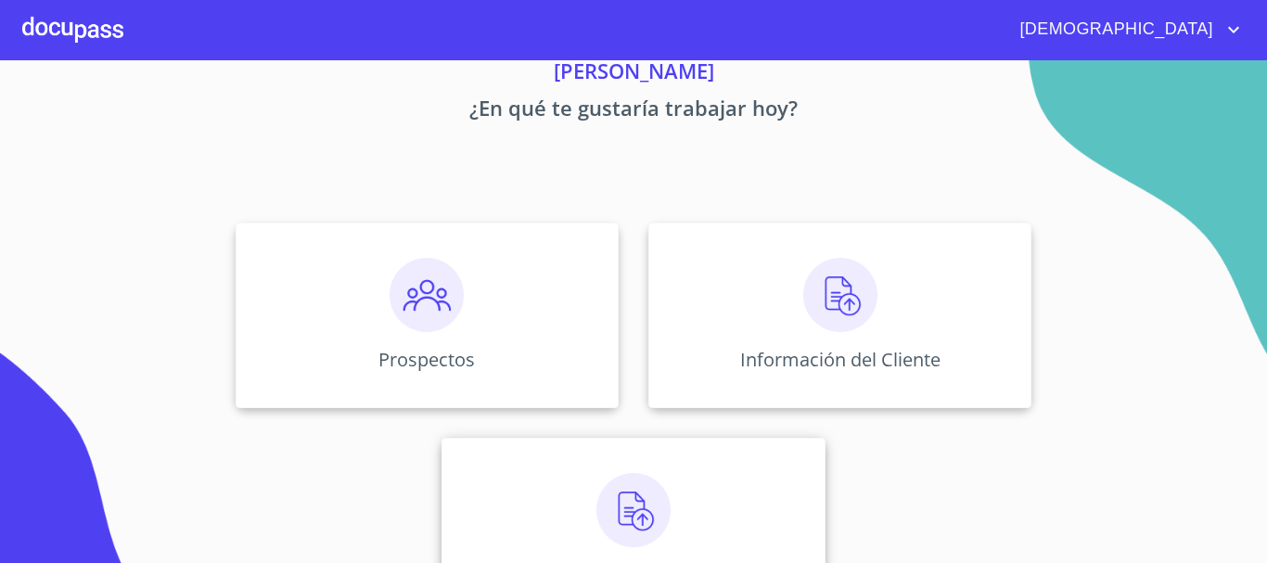
scroll to position [154, 0]
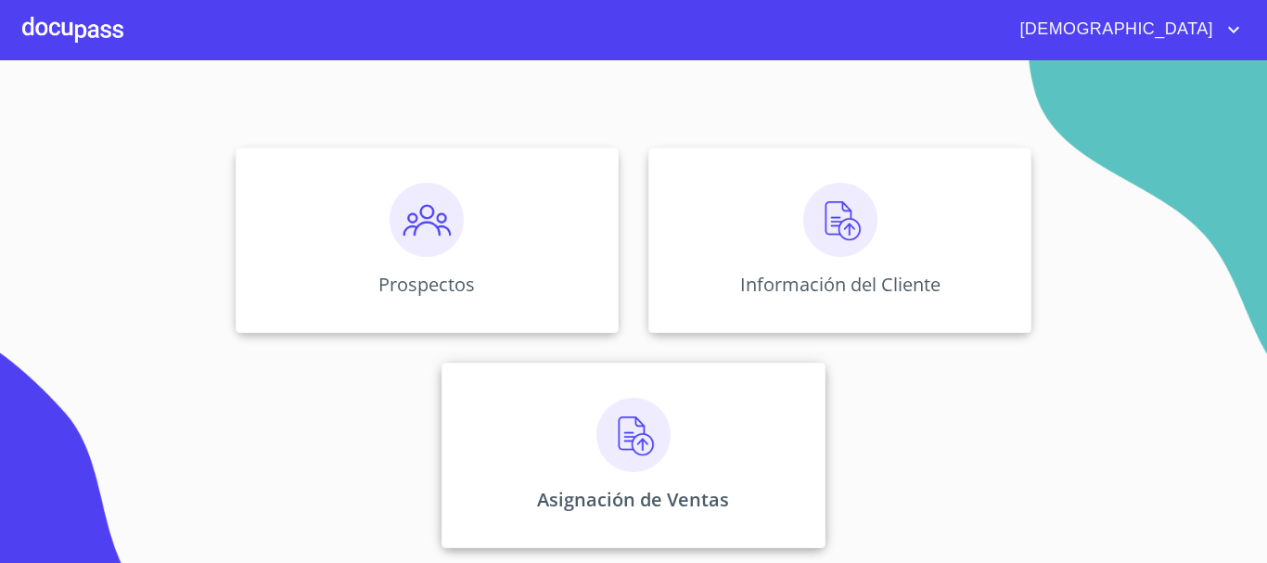
click at [630, 468] on img at bounding box center [633, 435] width 74 height 74
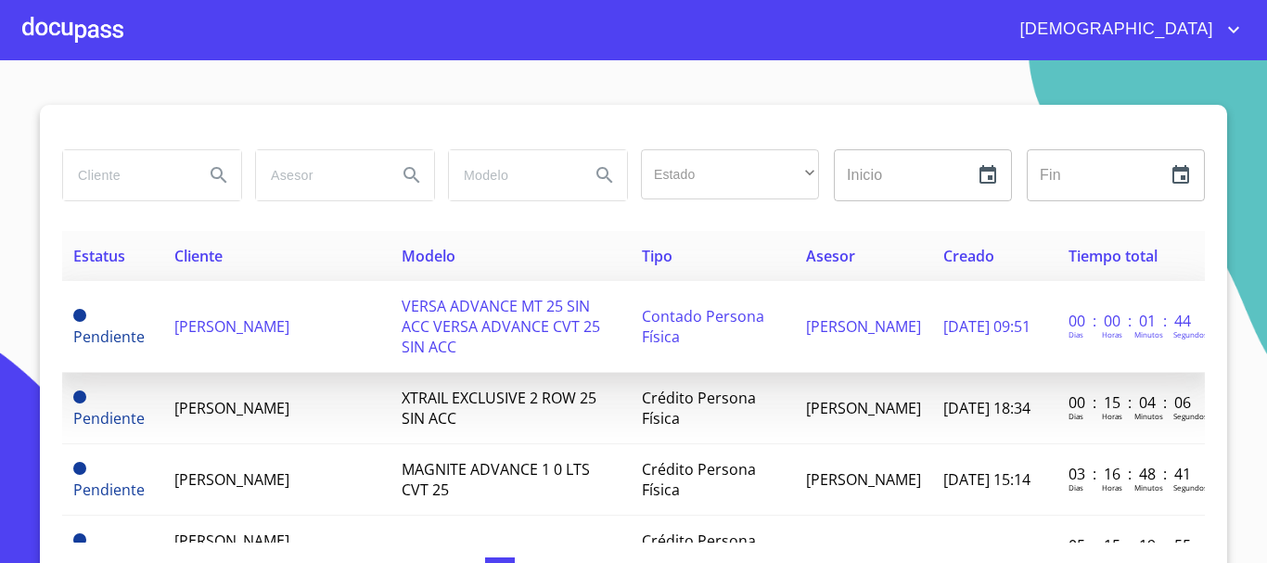
click at [740, 322] on td "Contado Persona Física" at bounding box center [713, 327] width 165 height 92
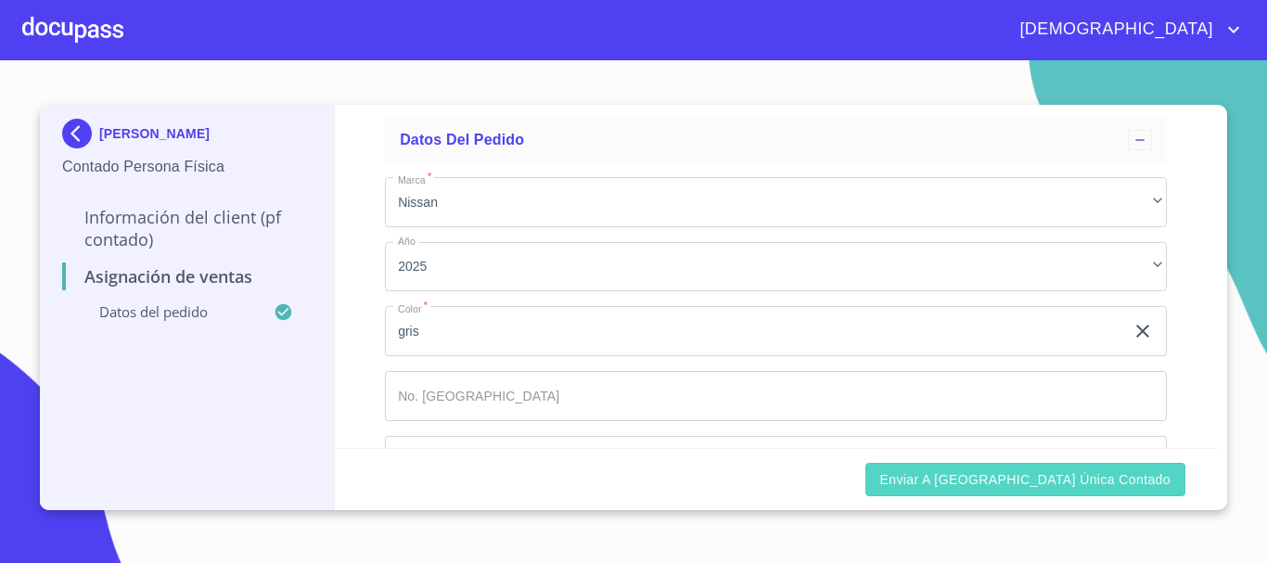
scroll to position [155, 0]
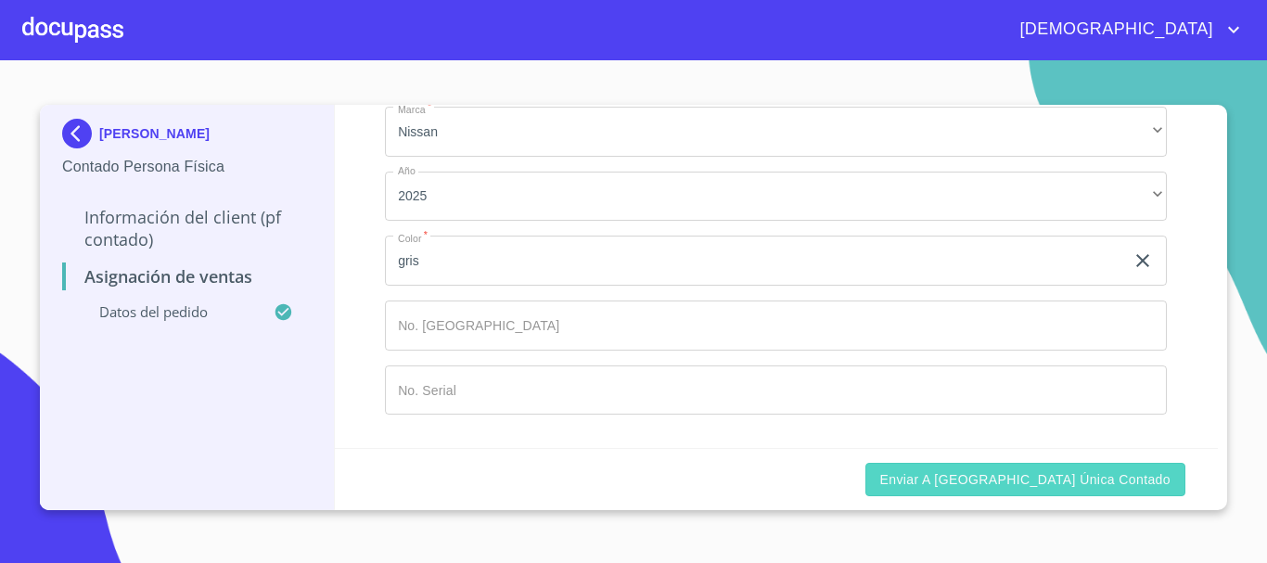
click at [1091, 472] on span "Enviar a [GEOGRAPHIC_DATA] única contado" at bounding box center [1025, 479] width 291 height 23
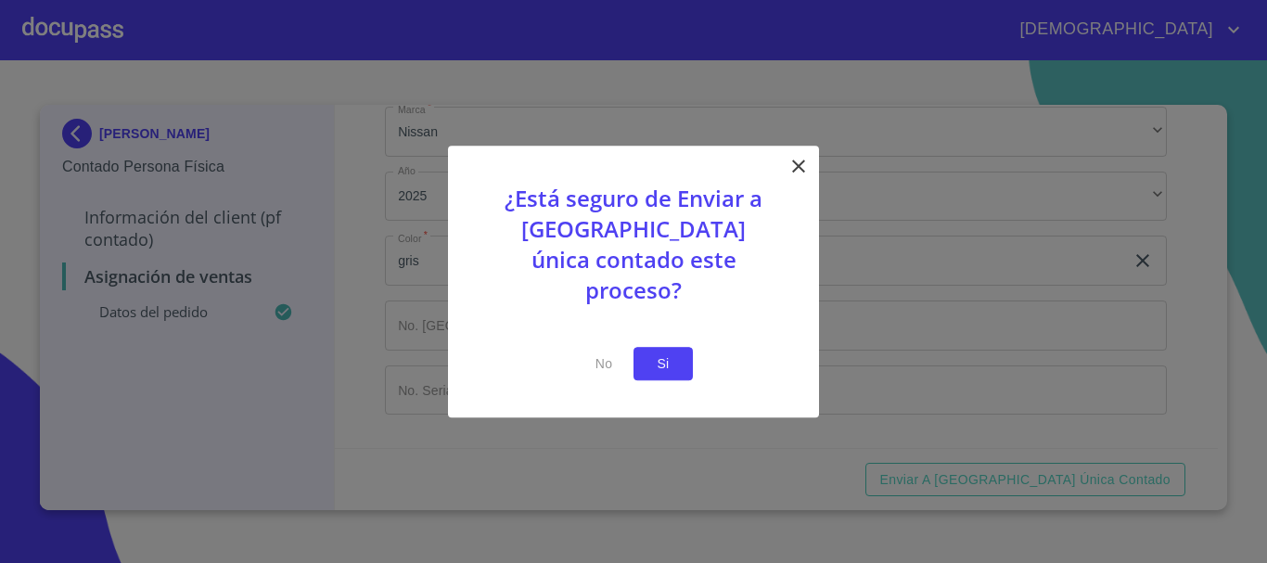
click at [664, 364] on button "Si" at bounding box center [663, 364] width 59 height 34
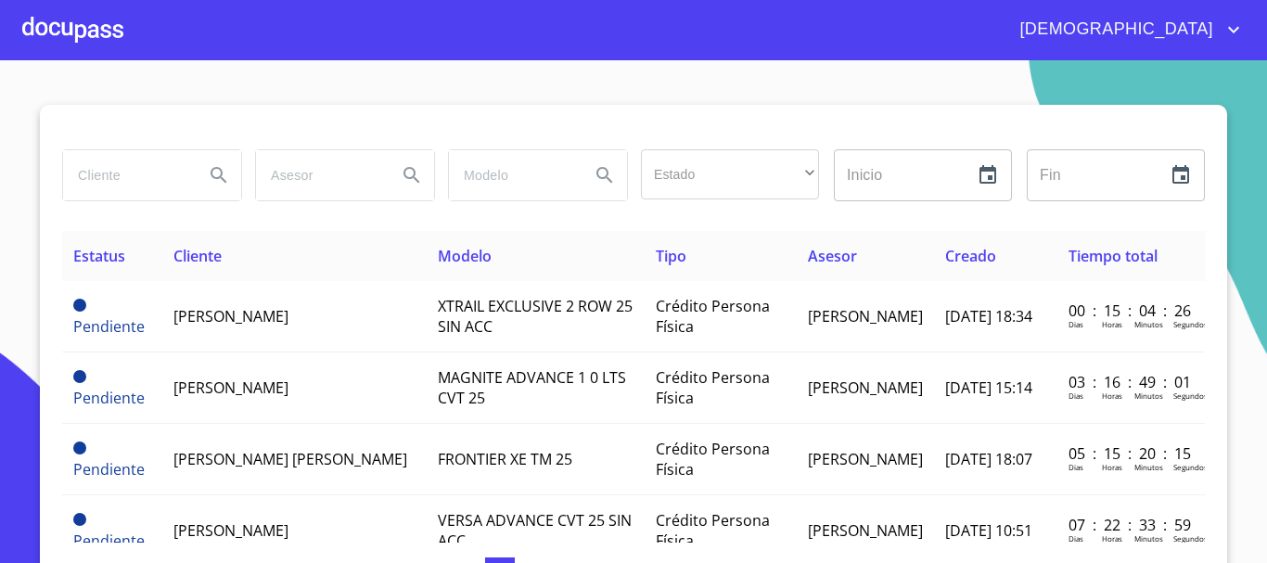
click at [71, 18] on div at bounding box center [72, 29] width 101 height 59
